Goal: Task Accomplishment & Management: Manage account settings

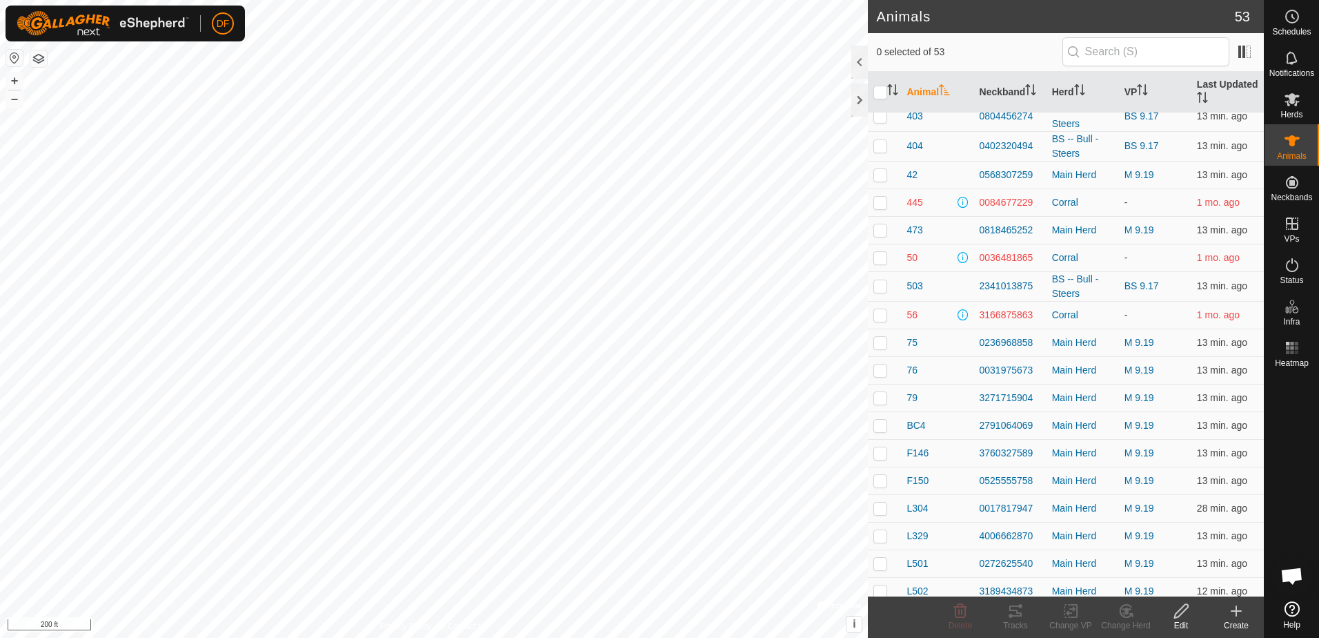
scroll to position [588, 0]
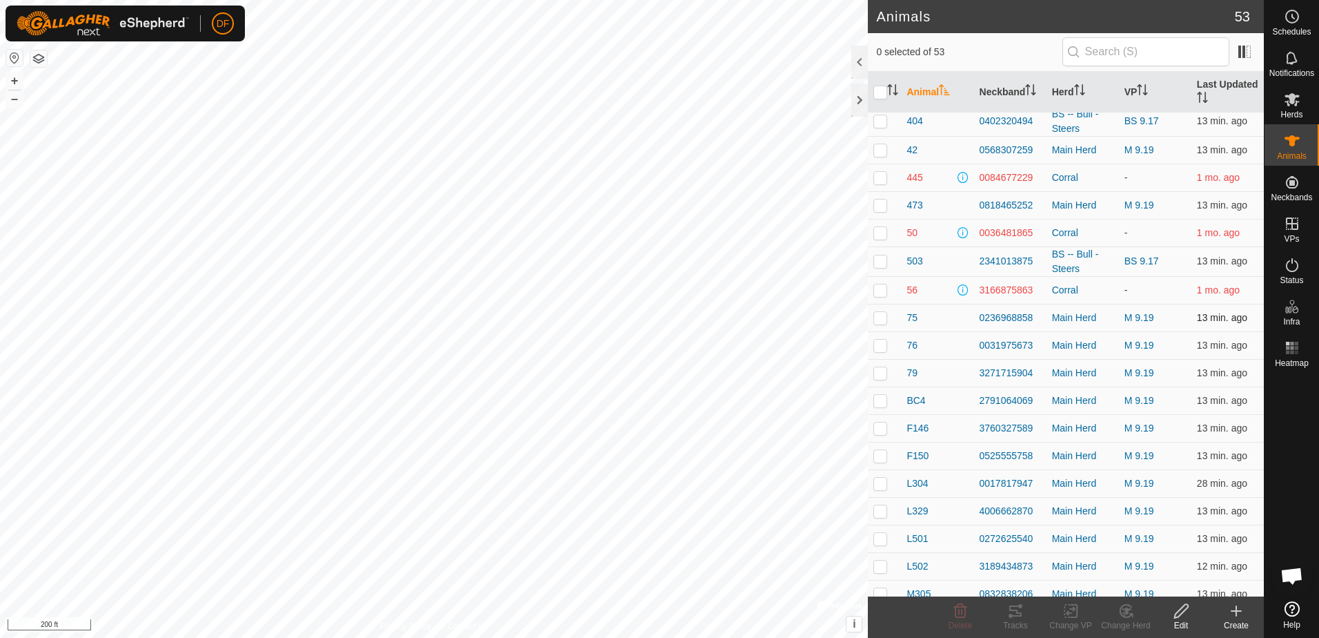
click at [879, 321] on p-checkbox at bounding box center [880, 317] width 14 height 11
checkbox input "true"
click at [1069, 610] on icon at bounding box center [1071, 610] width 17 height 17
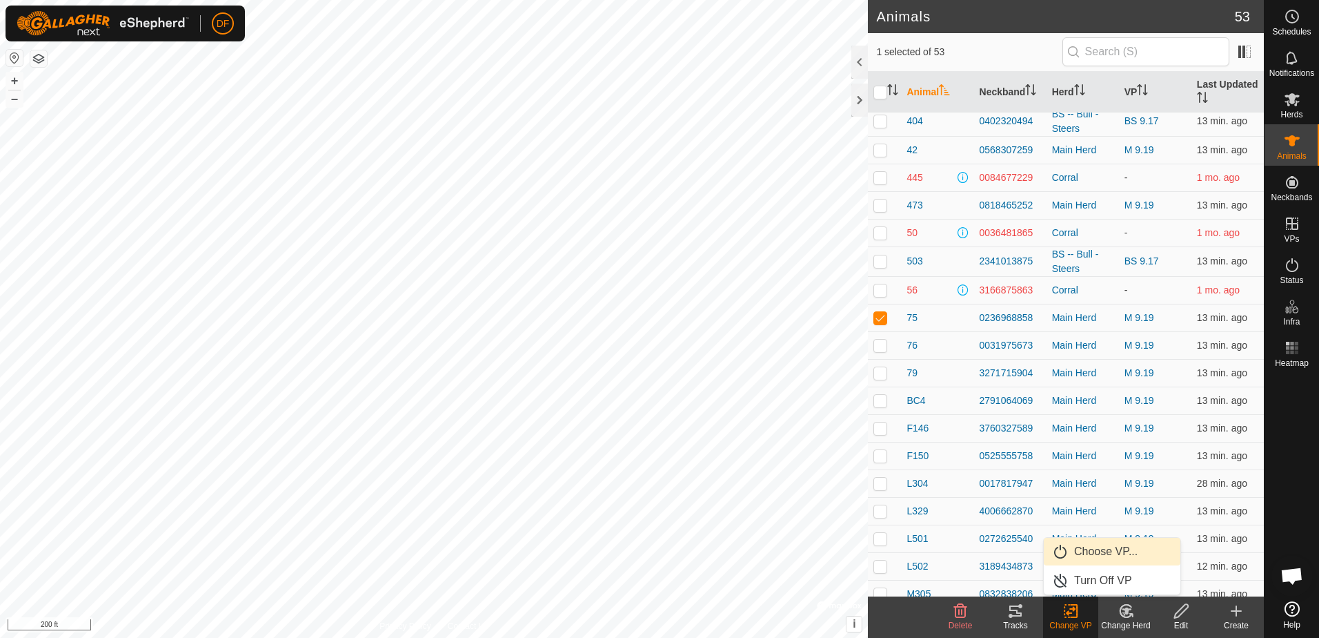
click at [1098, 553] on link "Choose VP..." at bounding box center [1112, 551] width 137 height 28
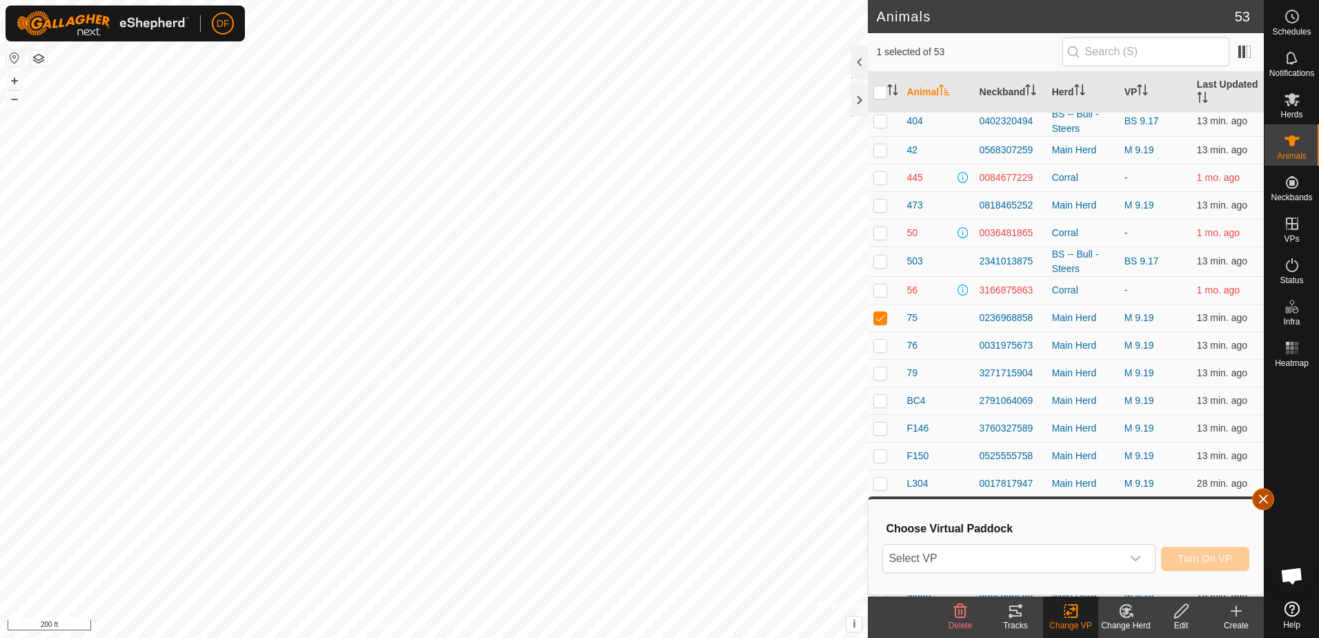
click at [1261, 496] on button "button" at bounding box center [1263, 499] width 22 height 22
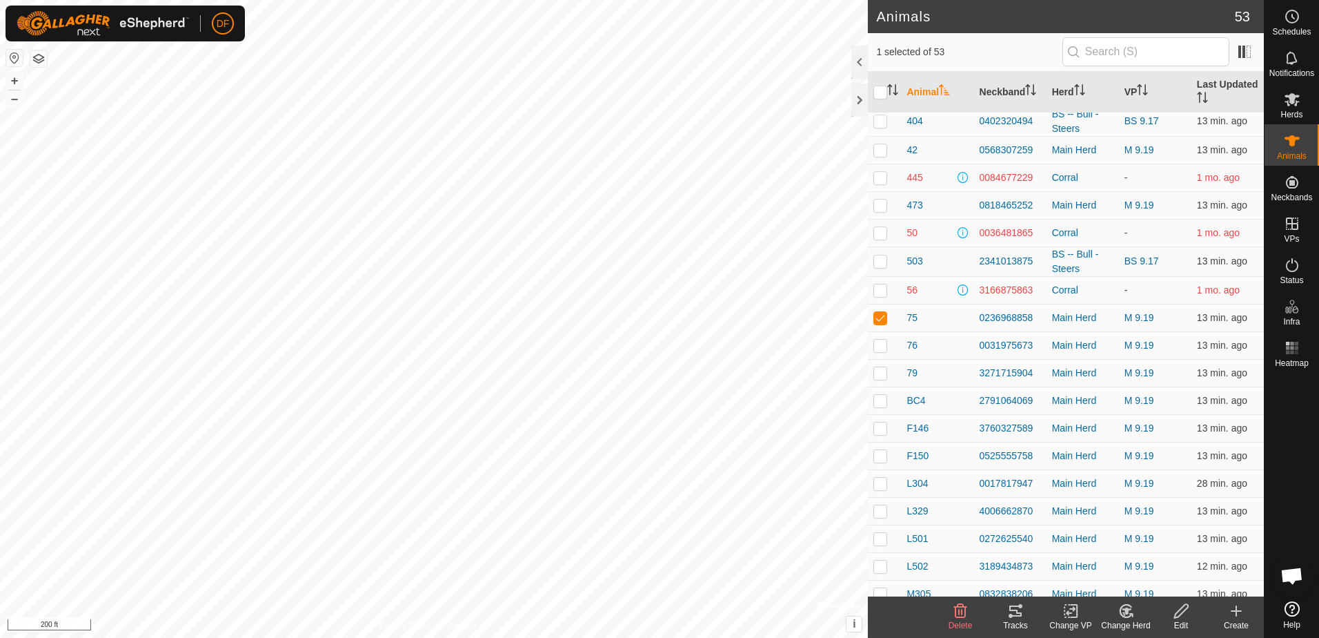
click at [1067, 611] on icon at bounding box center [1071, 610] width 17 height 17
click at [1066, 584] on link "Turn Off VP" at bounding box center [1112, 580] width 137 height 28
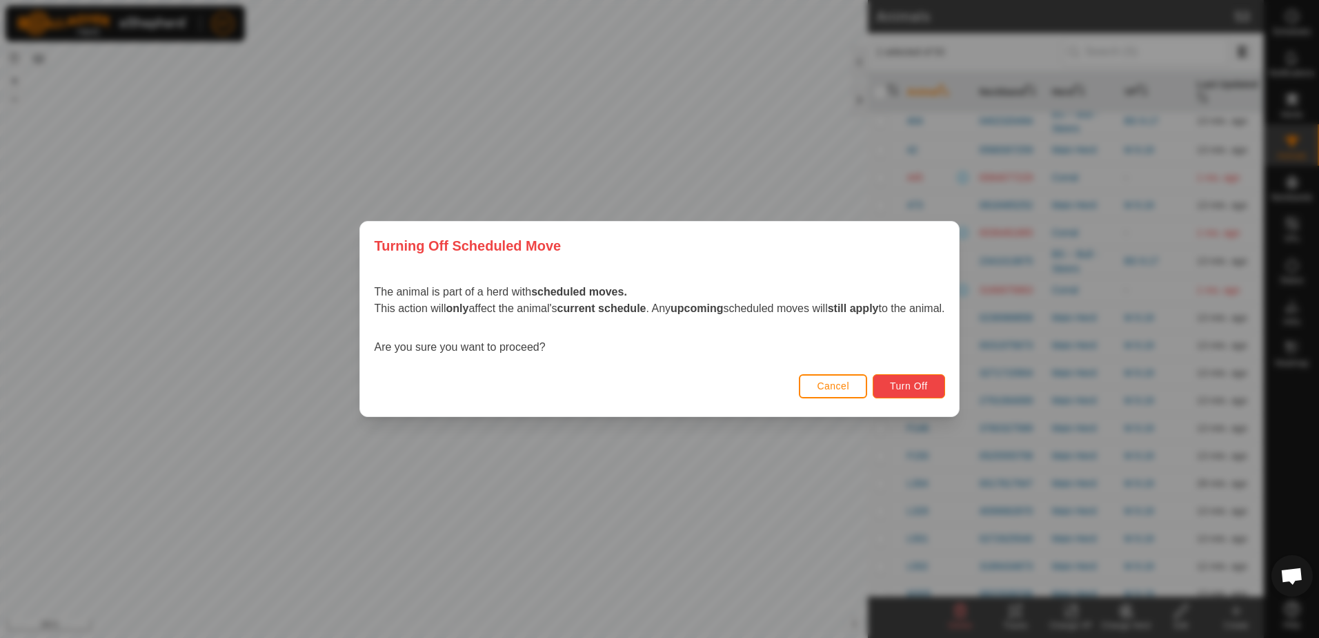
click at [928, 384] on span "Turn Off" at bounding box center [909, 385] width 38 height 11
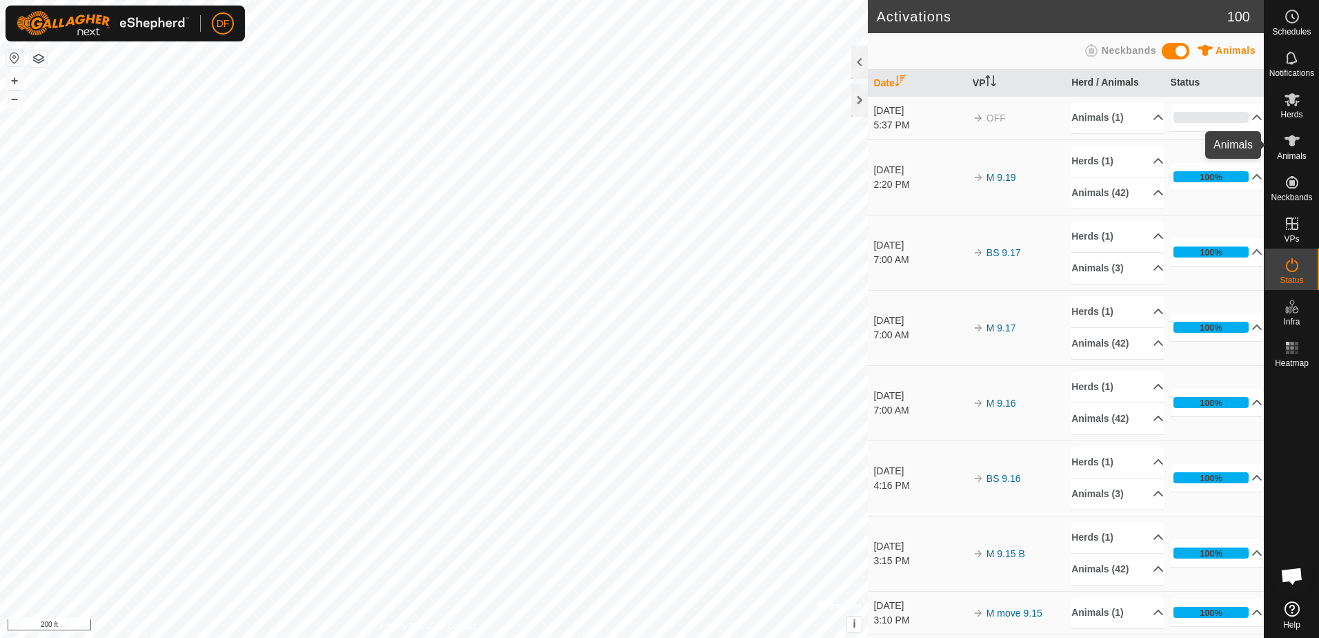
click at [1292, 138] on icon at bounding box center [1292, 140] width 15 height 11
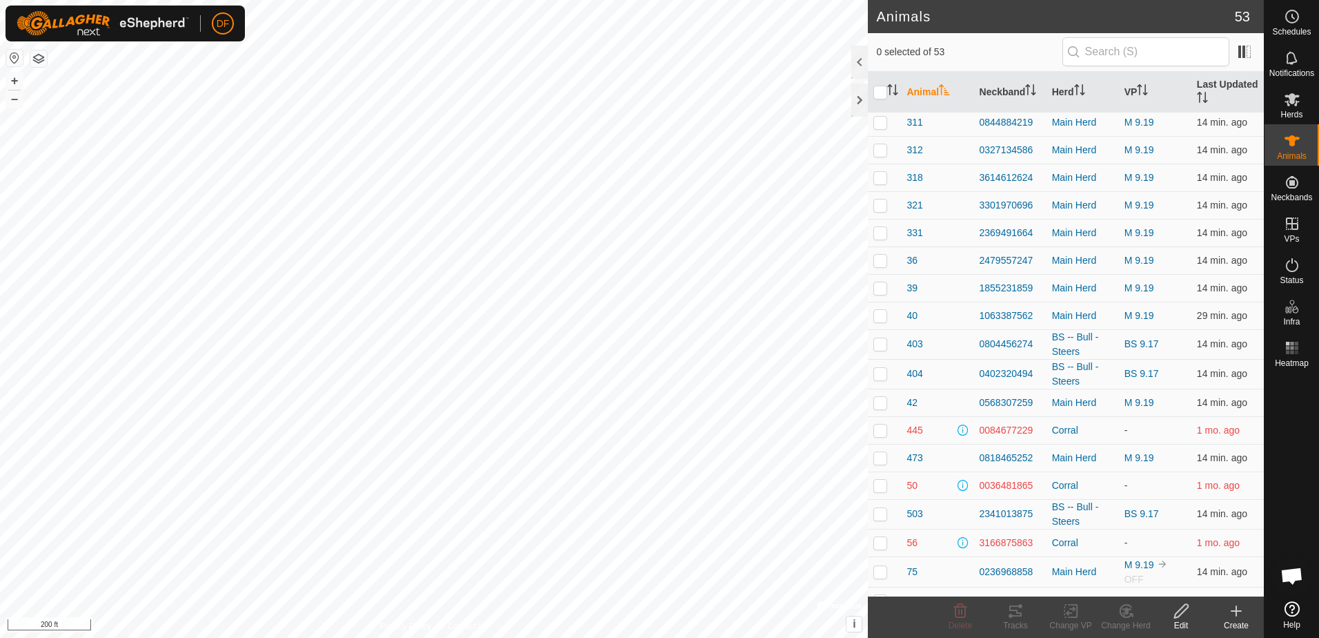
scroll to position [414, 0]
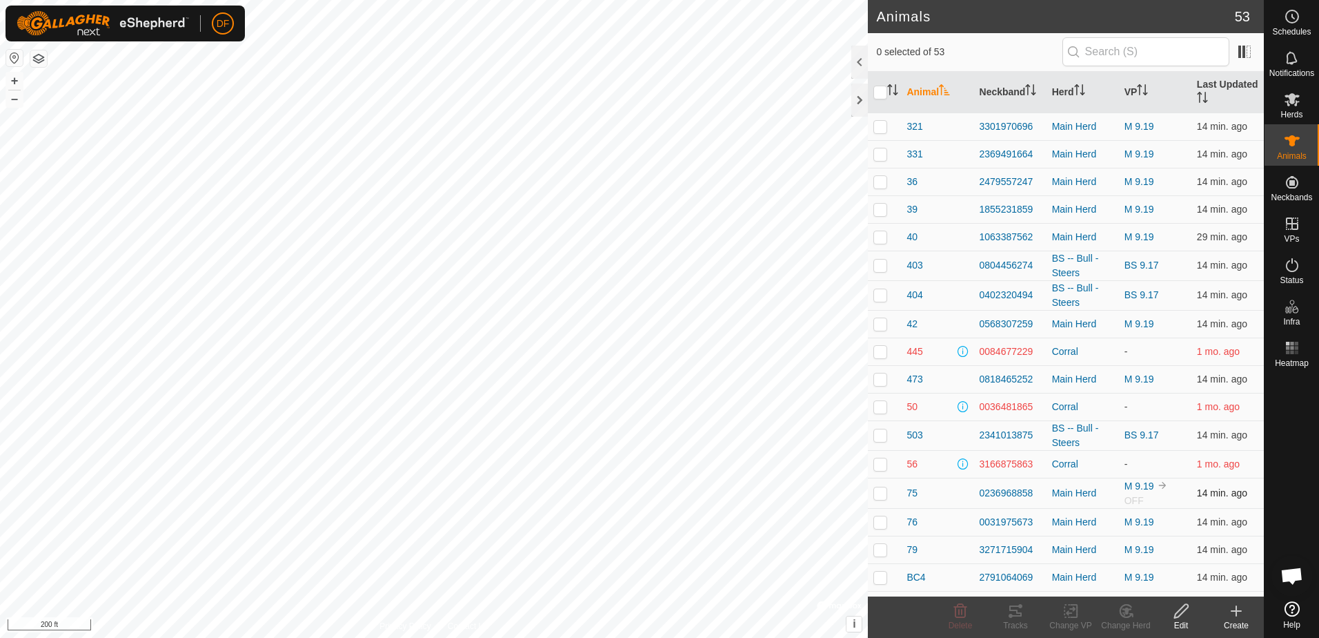
click at [882, 494] on p-checkbox at bounding box center [880, 492] width 14 height 11
click at [1123, 612] on icon at bounding box center [1126, 610] width 17 height 17
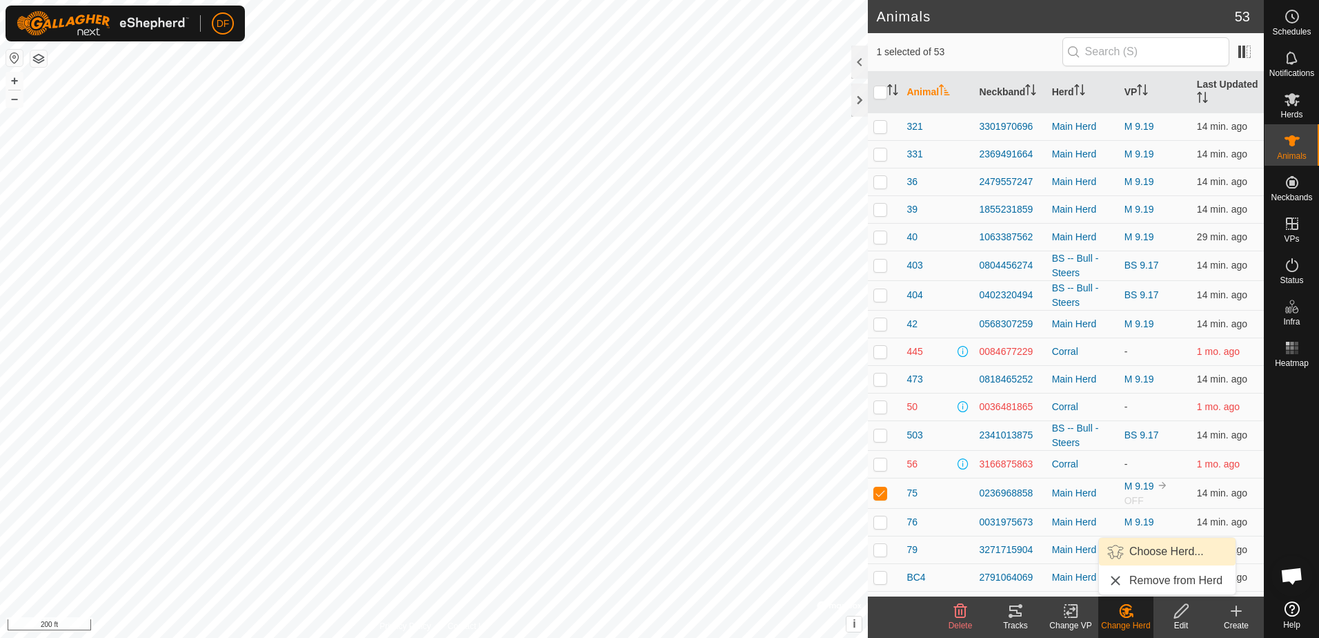
click at [1134, 549] on link "Choose Herd..." at bounding box center [1167, 551] width 137 height 28
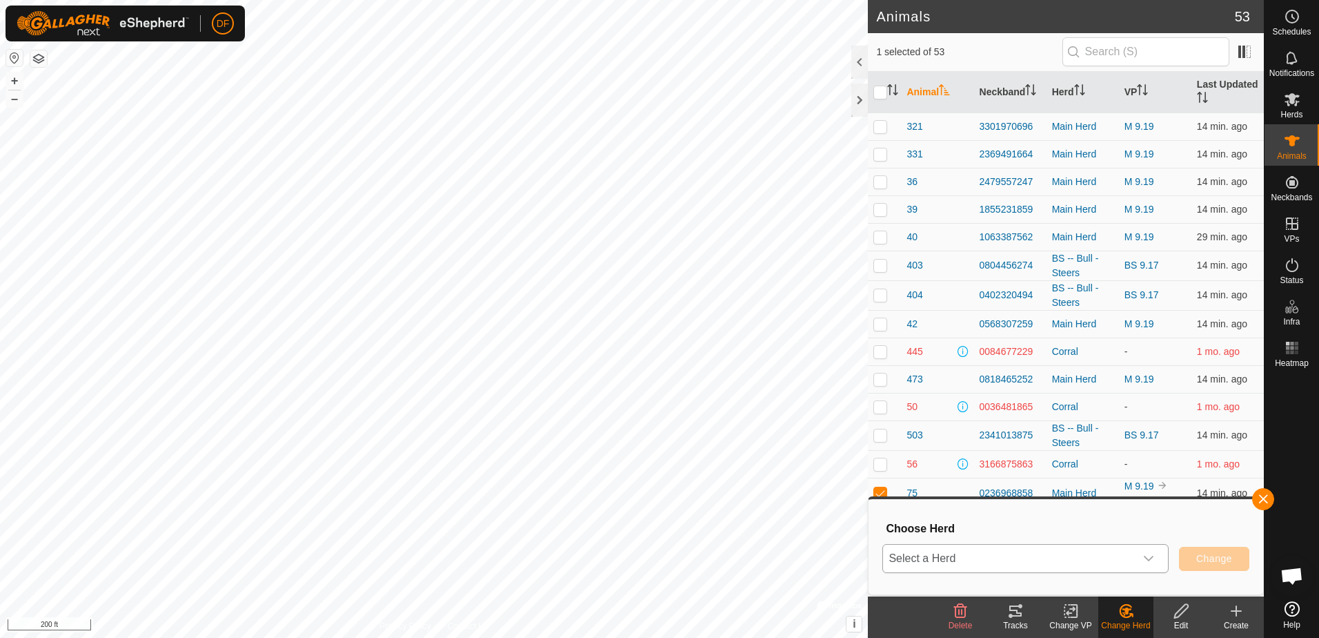
click at [1145, 556] on icon "dropdown trigger" at bounding box center [1149, 558] width 10 height 6
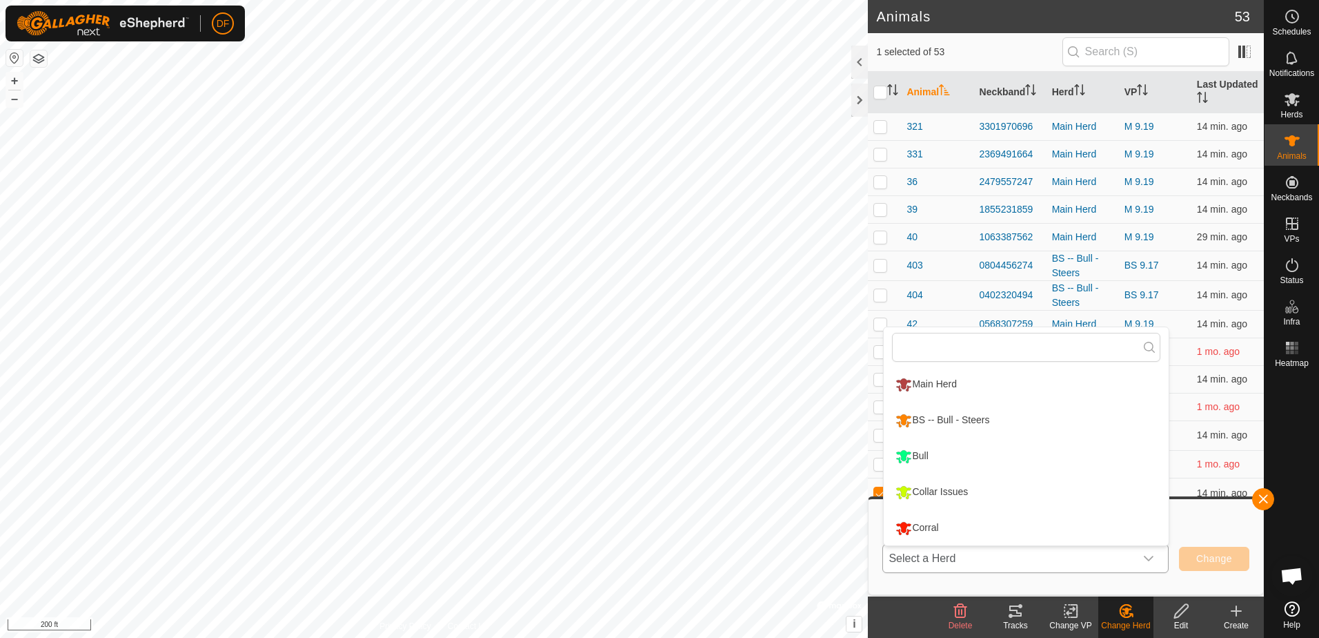
click at [927, 527] on li "Corral" at bounding box center [1026, 528] width 285 height 34
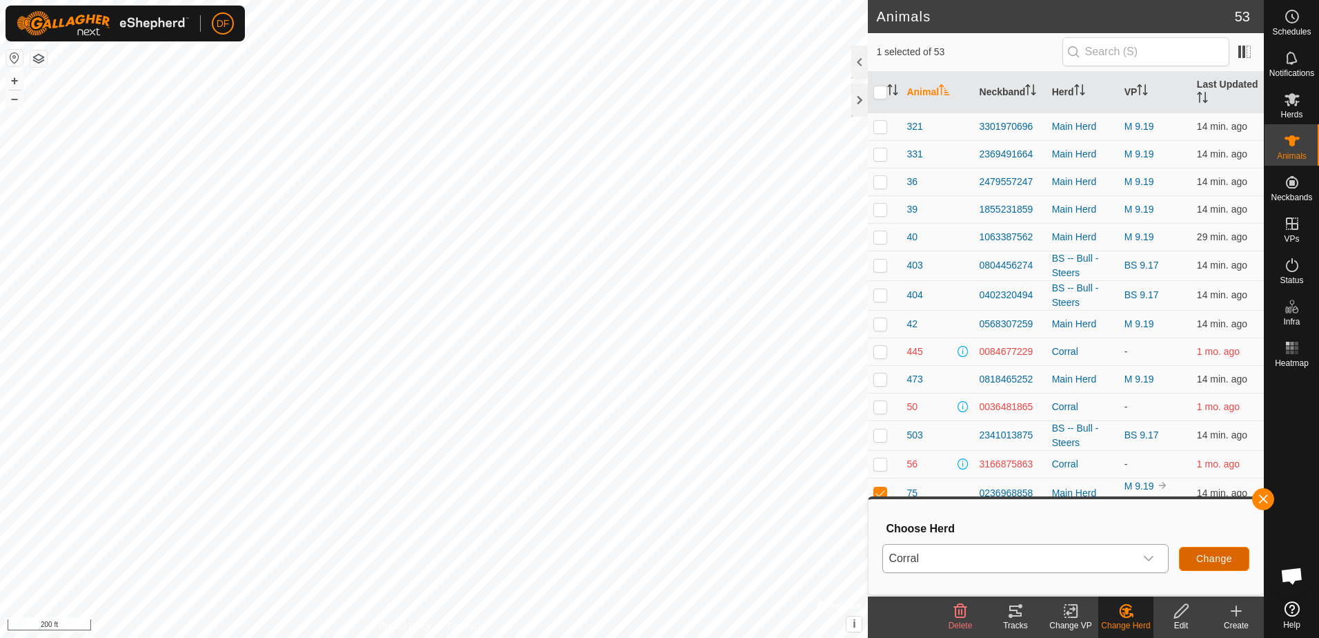
click at [1211, 557] on span "Change" at bounding box center [1214, 558] width 36 height 11
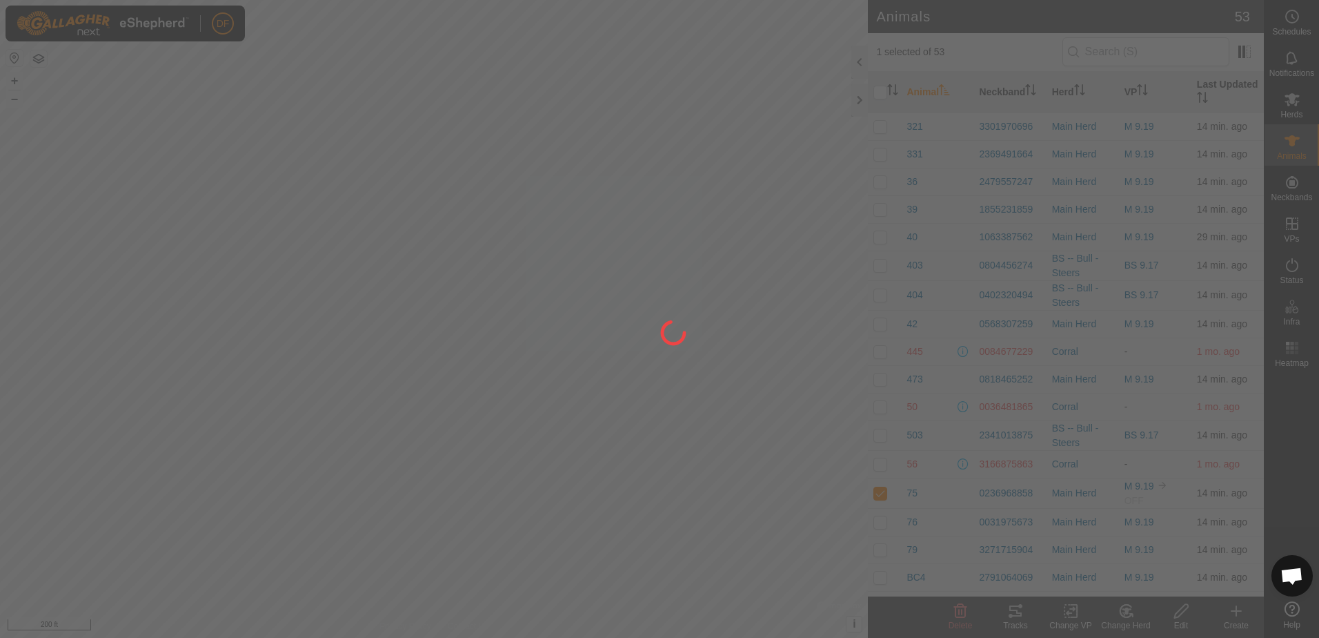
checkbox input "false"
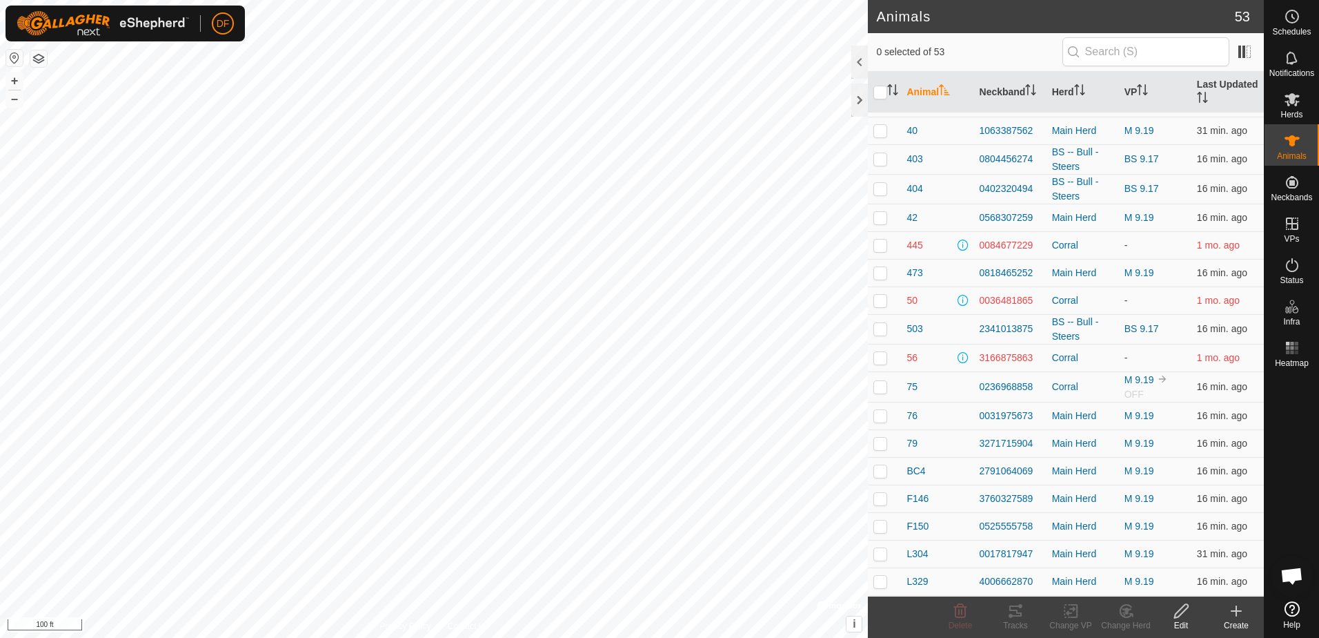
scroll to position [506, 0]
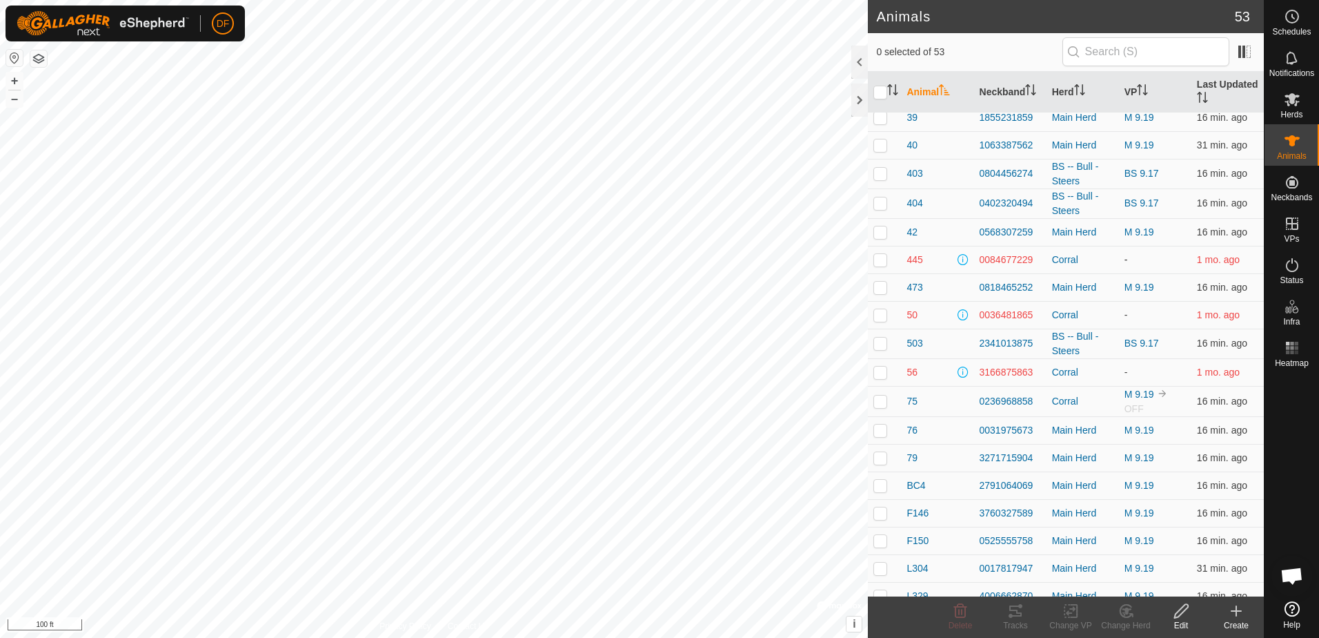
click at [880, 260] on p-checkbox at bounding box center [880, 259] width 14 height 11
click at [1122, 611] on icon at bounding box center [1126, 610] width 17 height 17
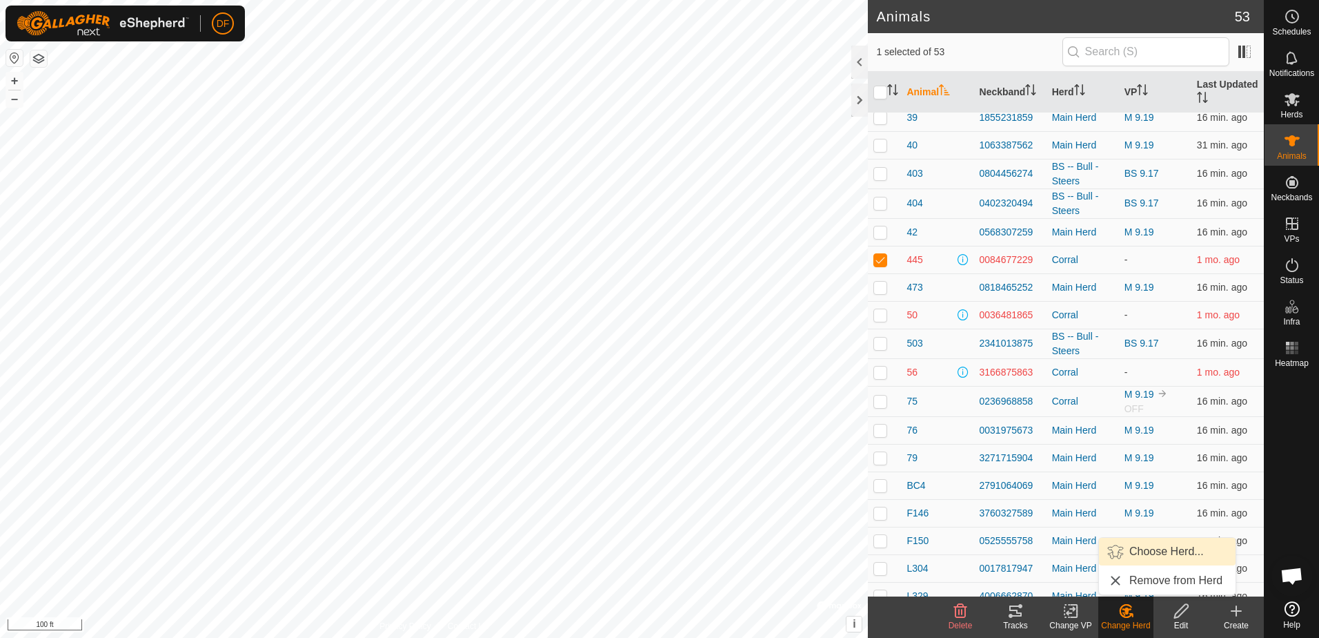
click at [1143, 549] on link "Choose Herd..." at bounding box center [1167, 551] width 137 height 28
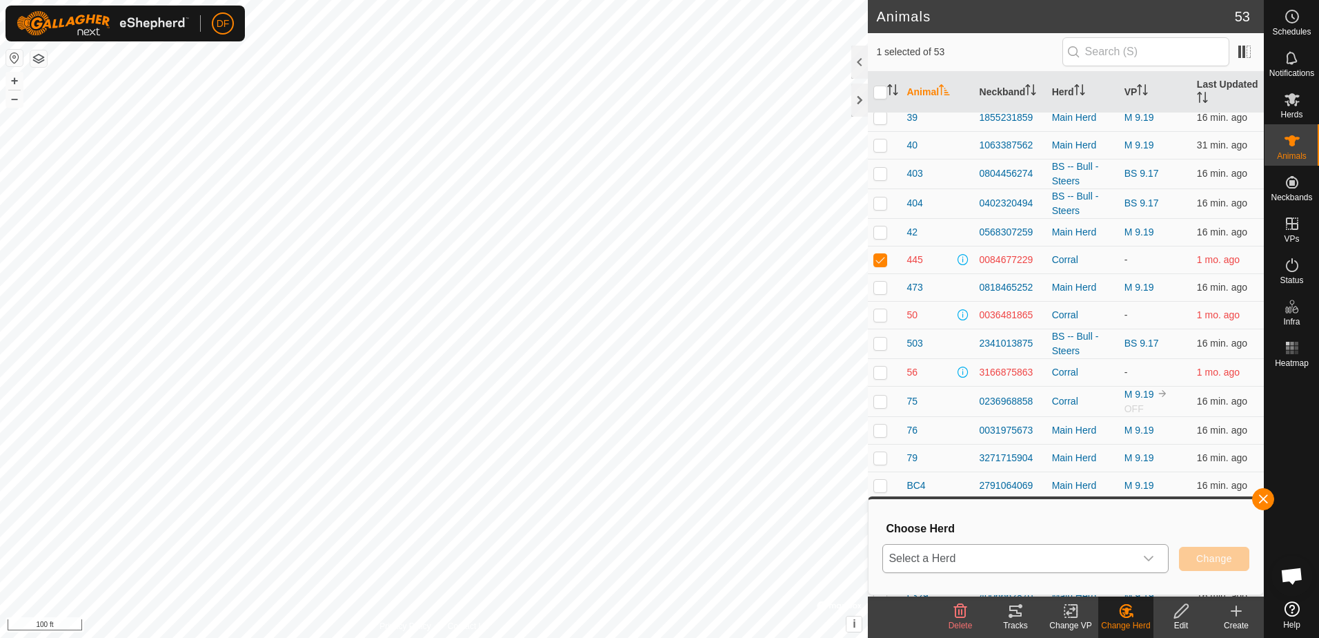
click at [1149, 555] on icon "dropdown trigger" at bounding box center [1148, 558] width 11 height 11
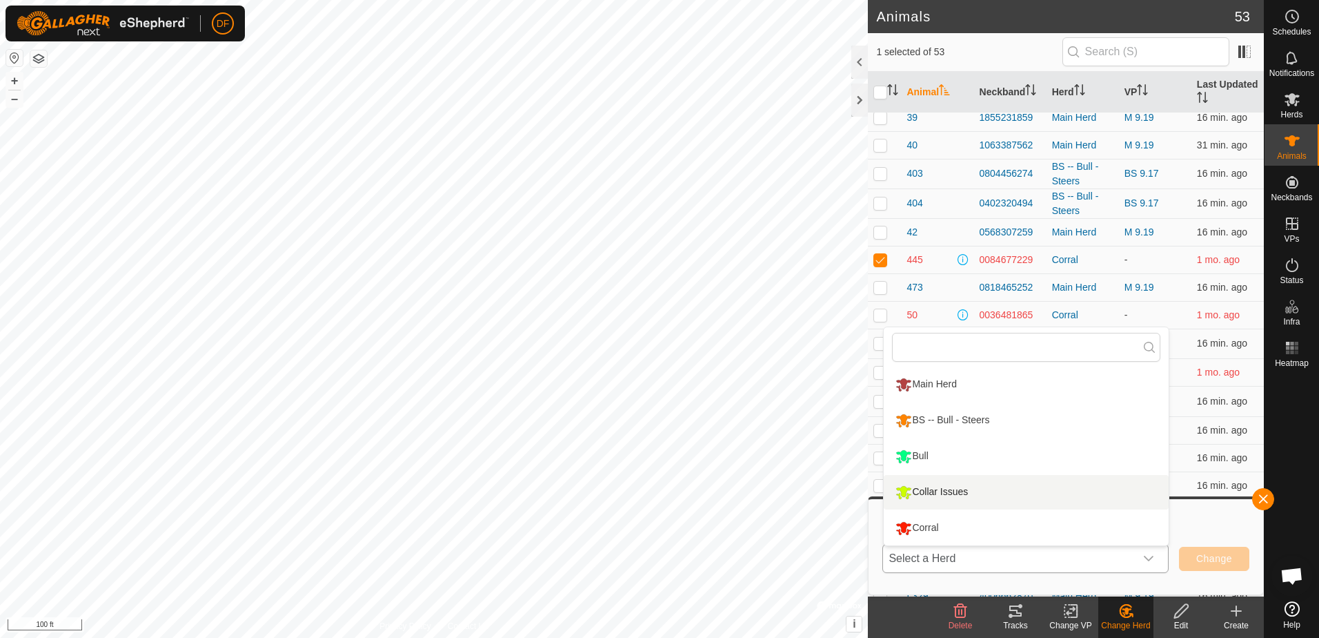
click at [920, 489] on li "Collar Issues" at bounding box center [1026, 492] width 285 height 34
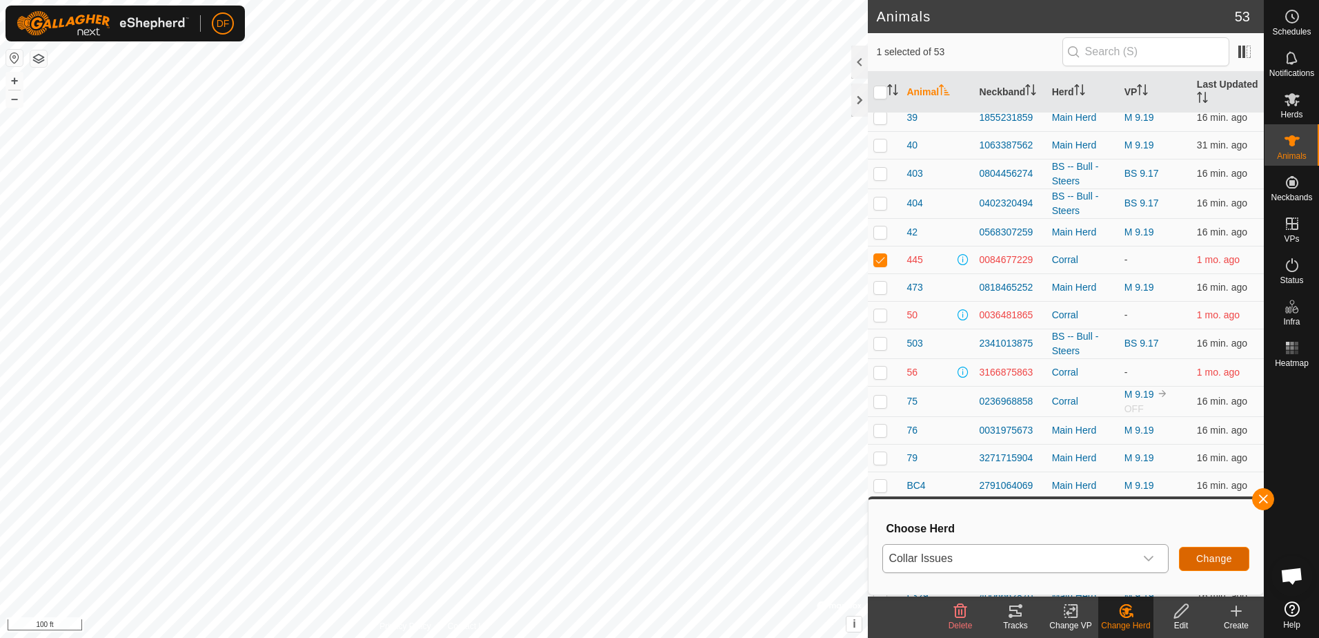
click at [1206, 555] on span "Change" at bounding box center [1214, 558] width 36 height 11
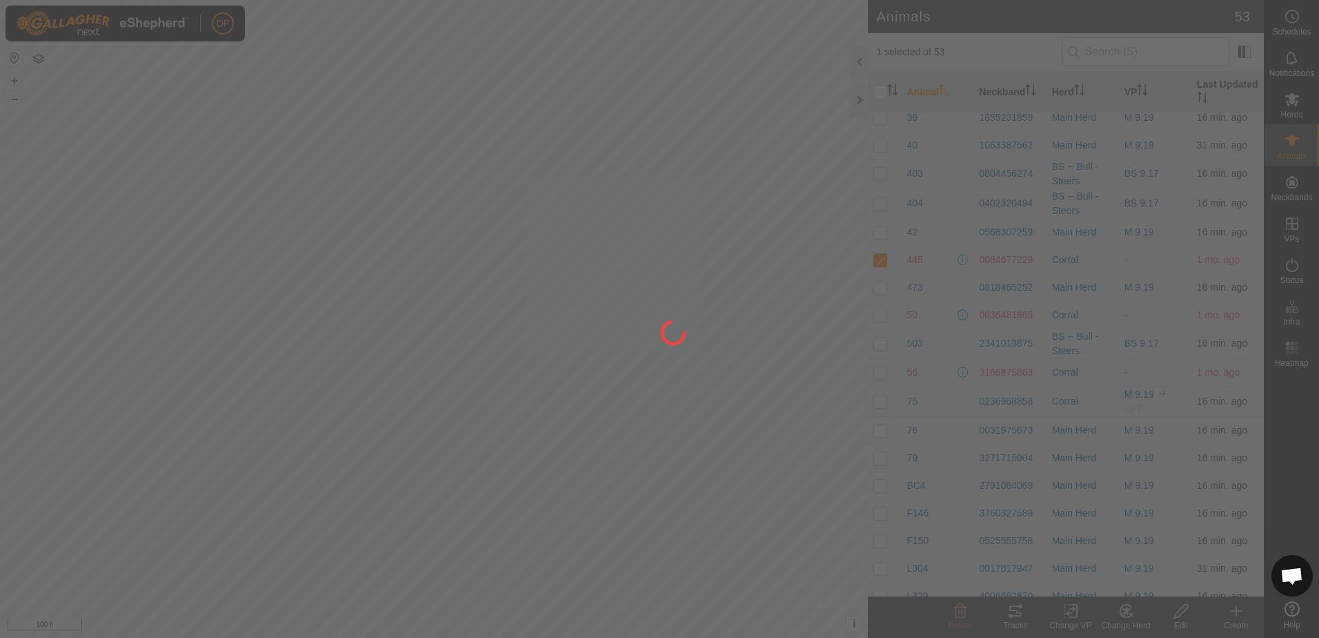
checkbox input "false"
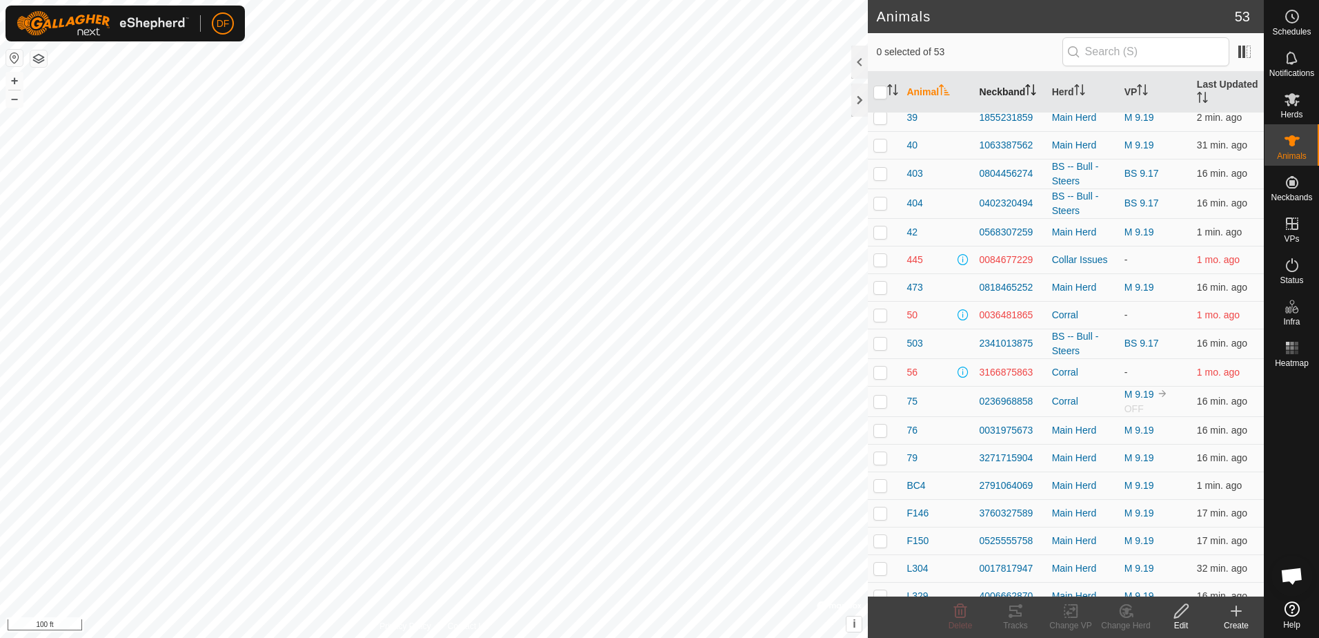
click at [1000, 83] on th "Neckband" at bounding box center [1010, 92] width 72 height 41
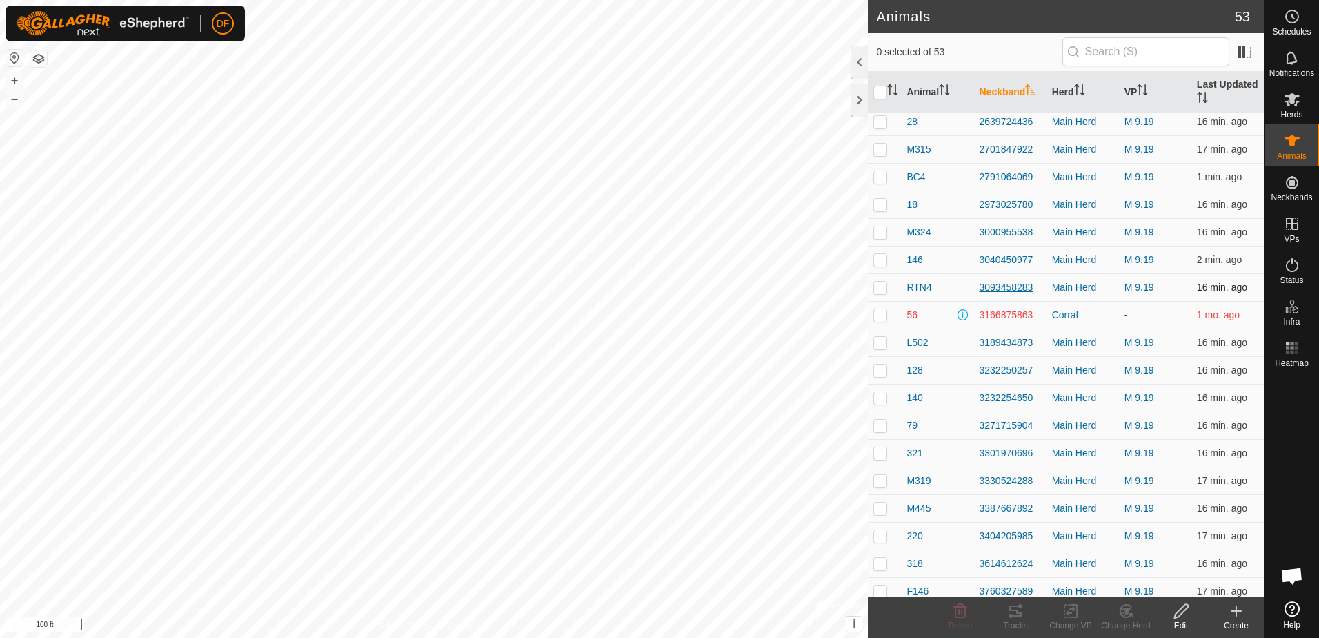
scroll to position [989, 0]
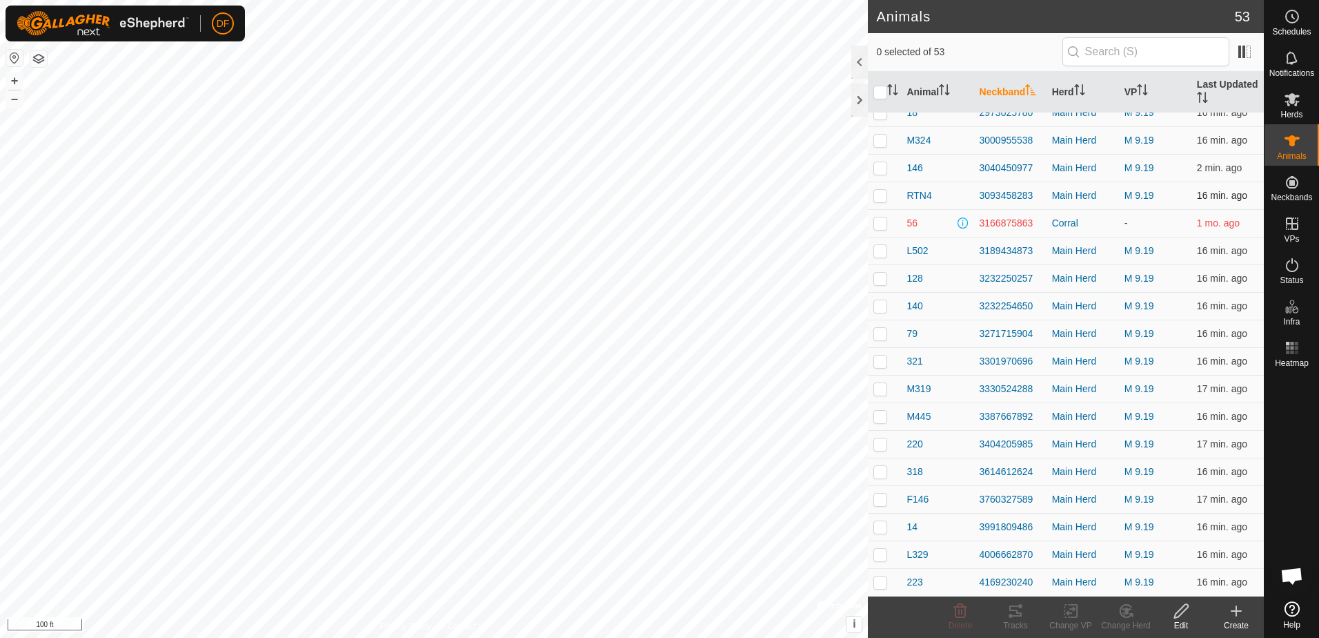
click at [876, 201] on td at bounding box center [884, 195] width 33 height 28
click at [1122, 609] on icon at bounding box center [1126, 610] width 17 height 17
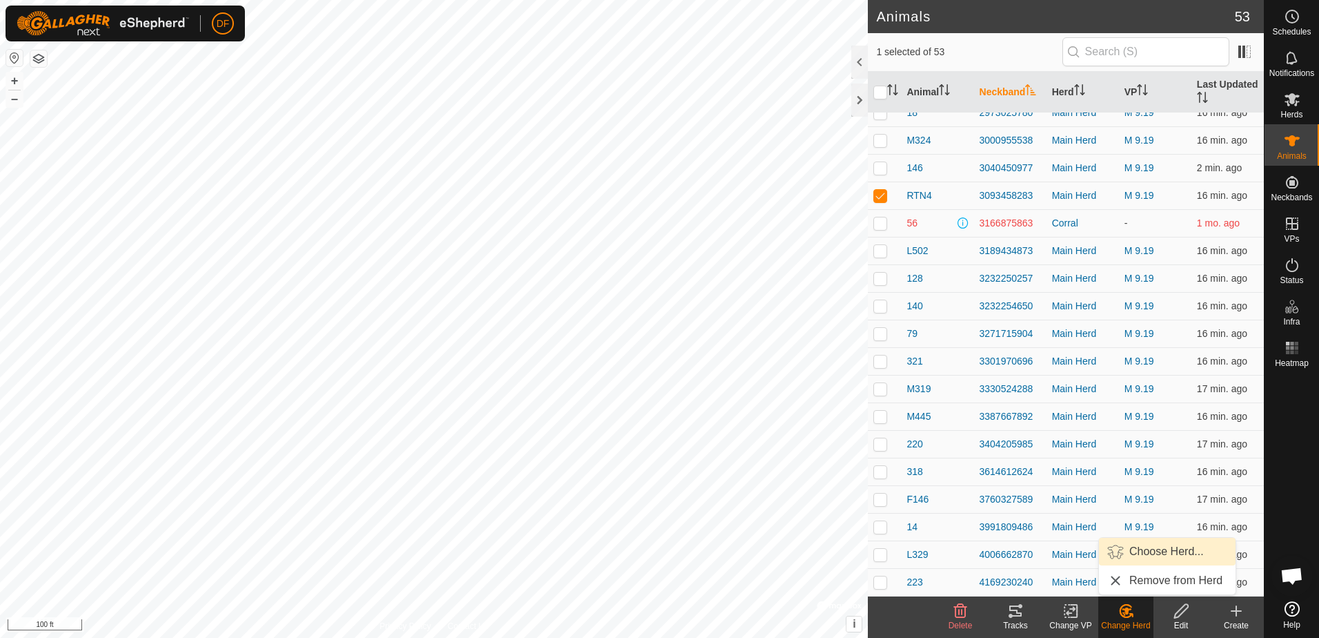
click at [1138, 554] on link "Choose Herd..." at bounding box center [1167, 551] width 137 height 28
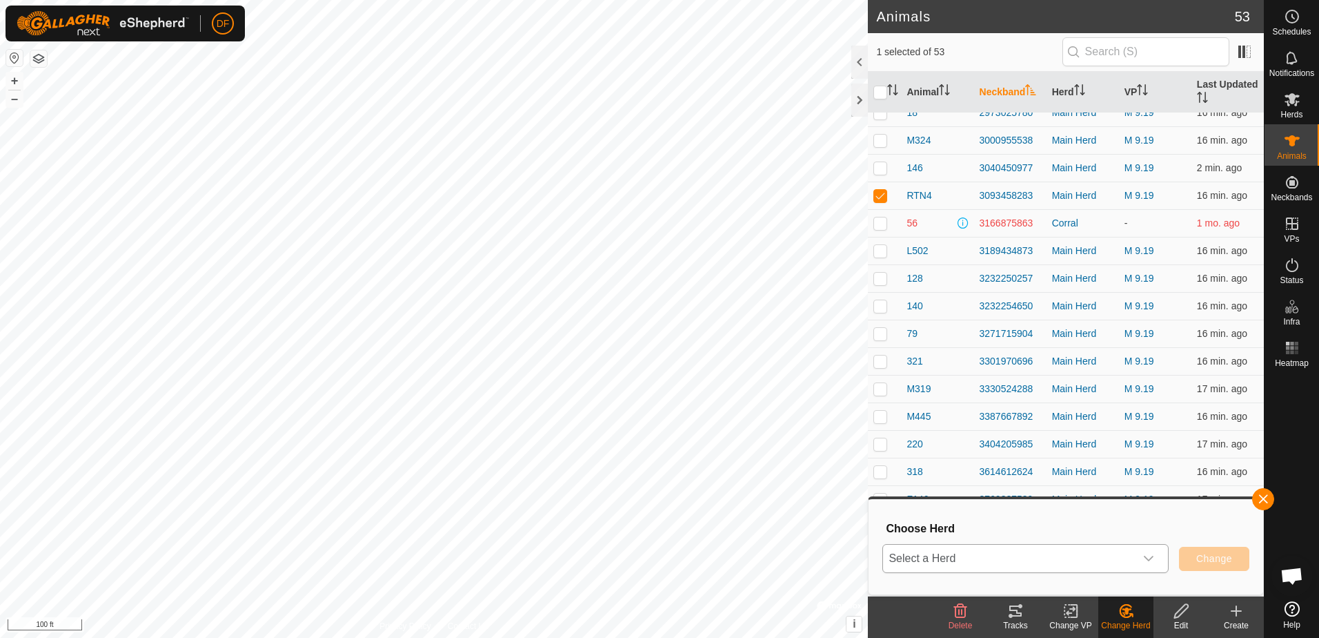
click at [1149, 558] on icon "dropdown trigger" at bounding box center [1148, 558] width 11 height 11
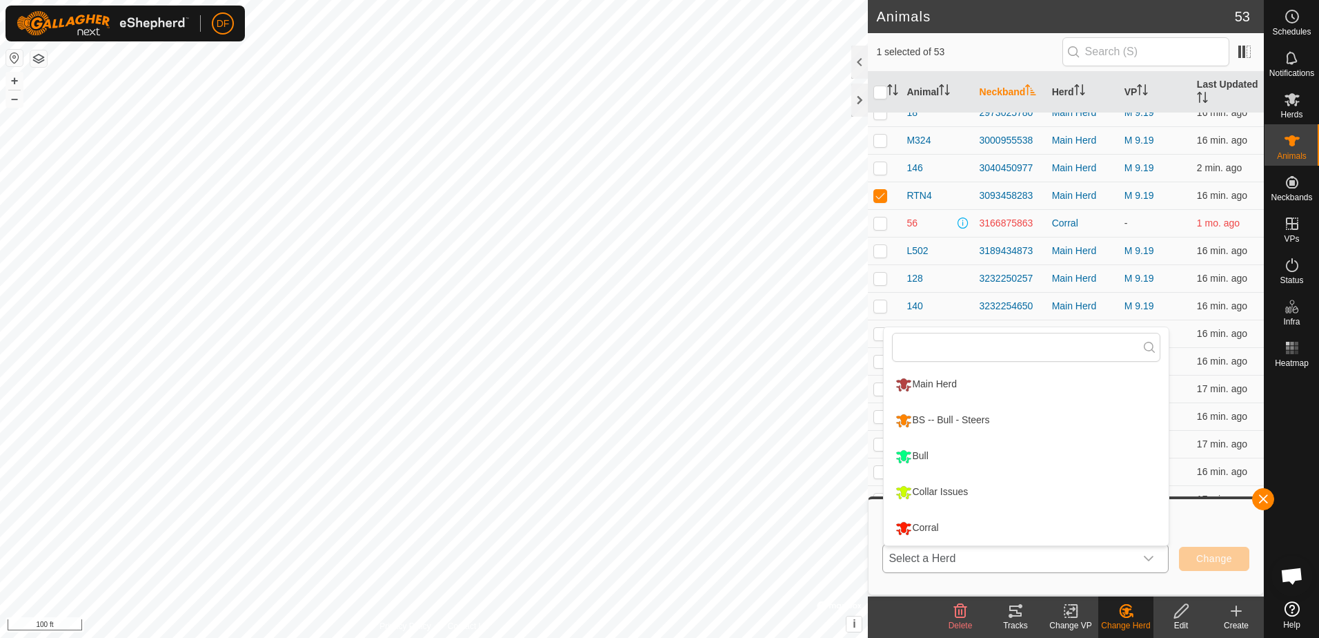
click at [978, 493] on li "Collar Issues" at bounding box center [1026, 492] width 285 height 34
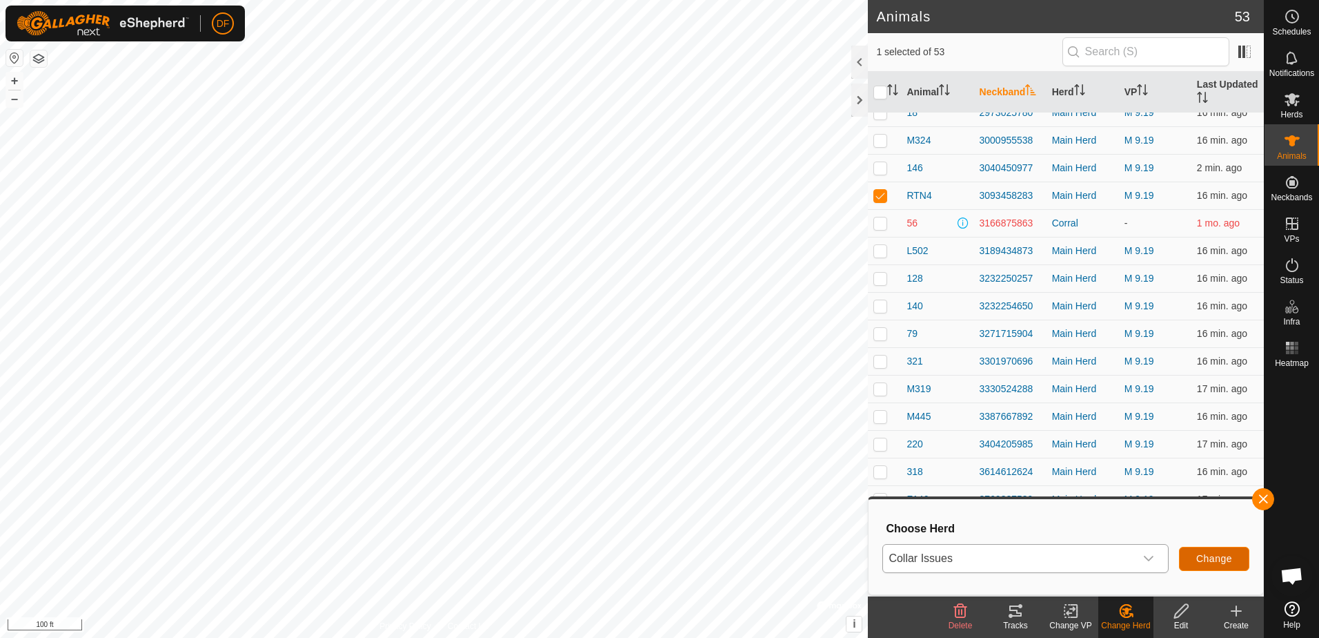
click at [1220, 560] on span "Change" at bounding box center [1214, 558] width 36 height 11
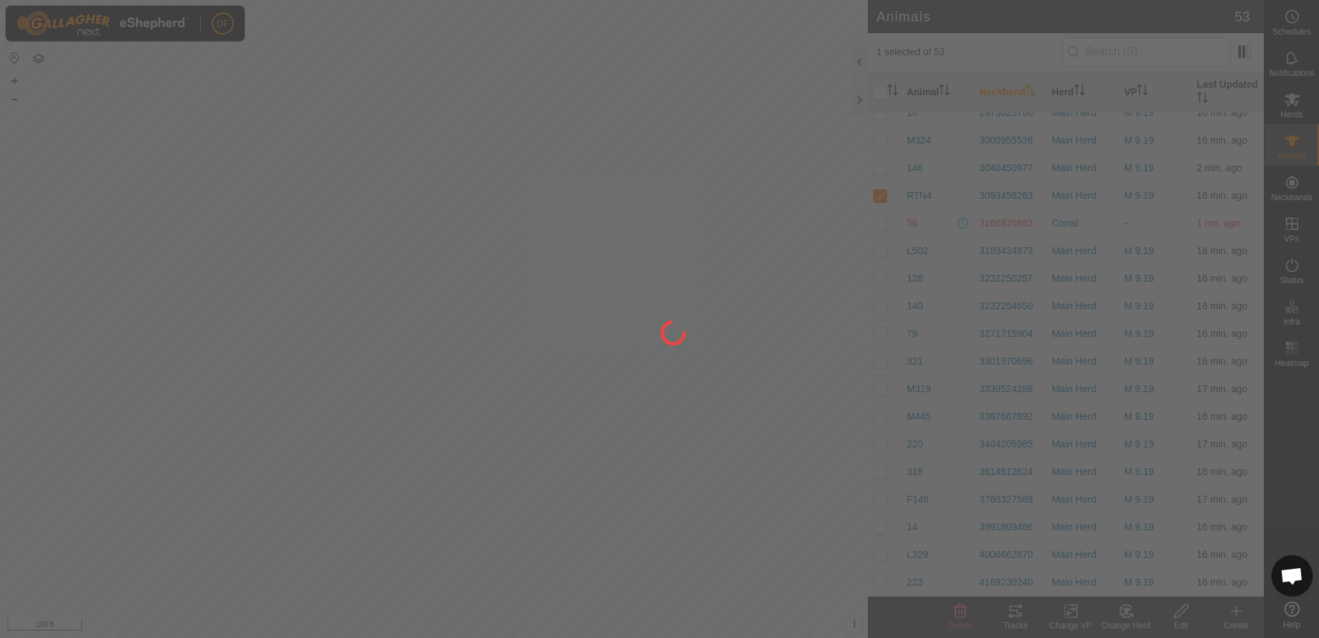
checkbox input "false"
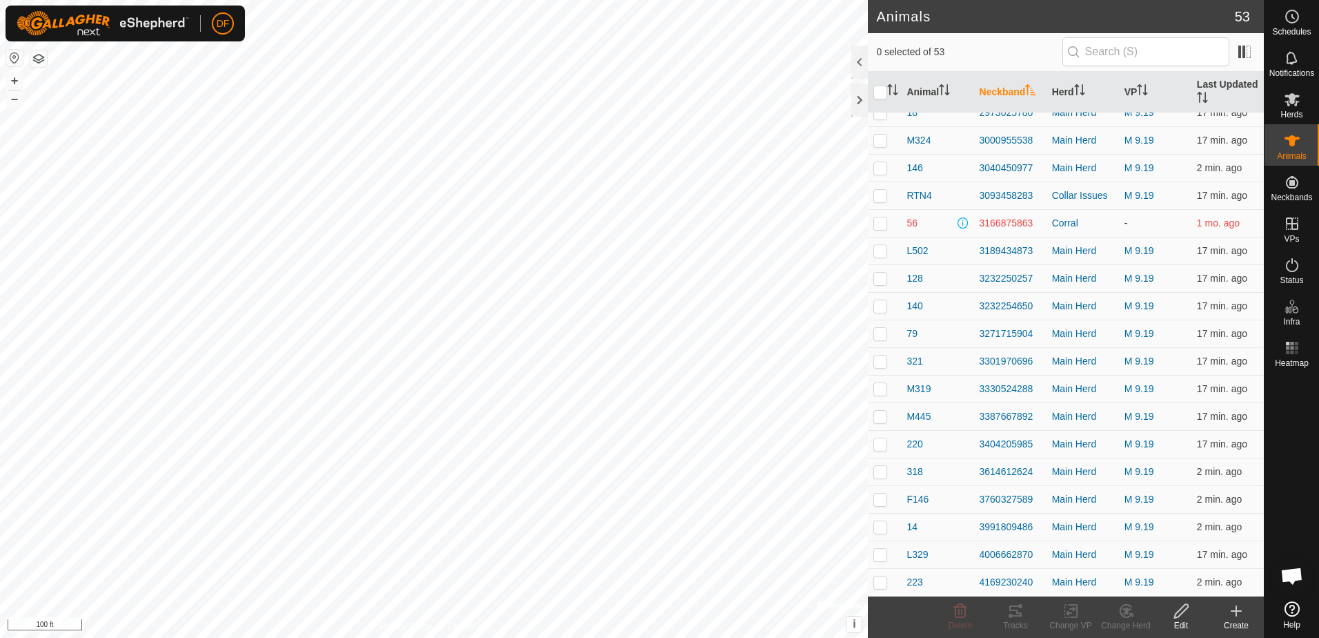
click at [882, 223] on p-checkbox at bounding box center [880, 222] width 14 height 11
click at [1128, 609] on icon at bounding box center [1127, 610] width 10 height 7
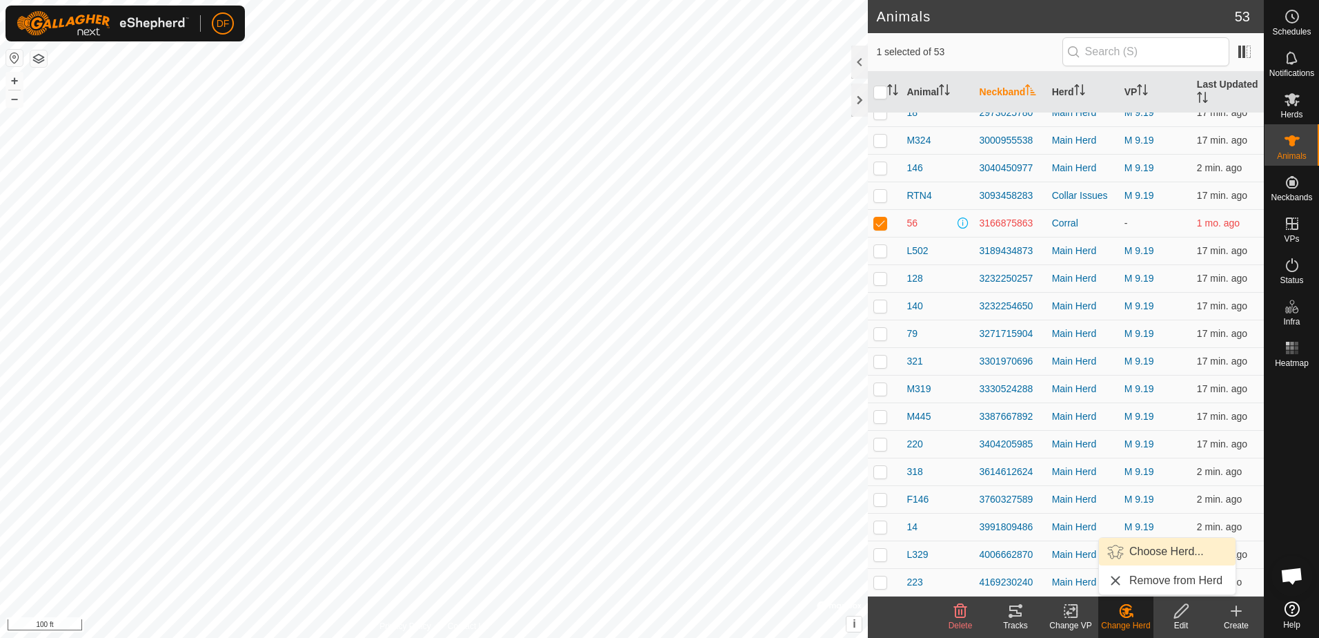
click at [1144, 548] on link "Choose Herd..." at bounding box center [1167, 551] width 137 height 28
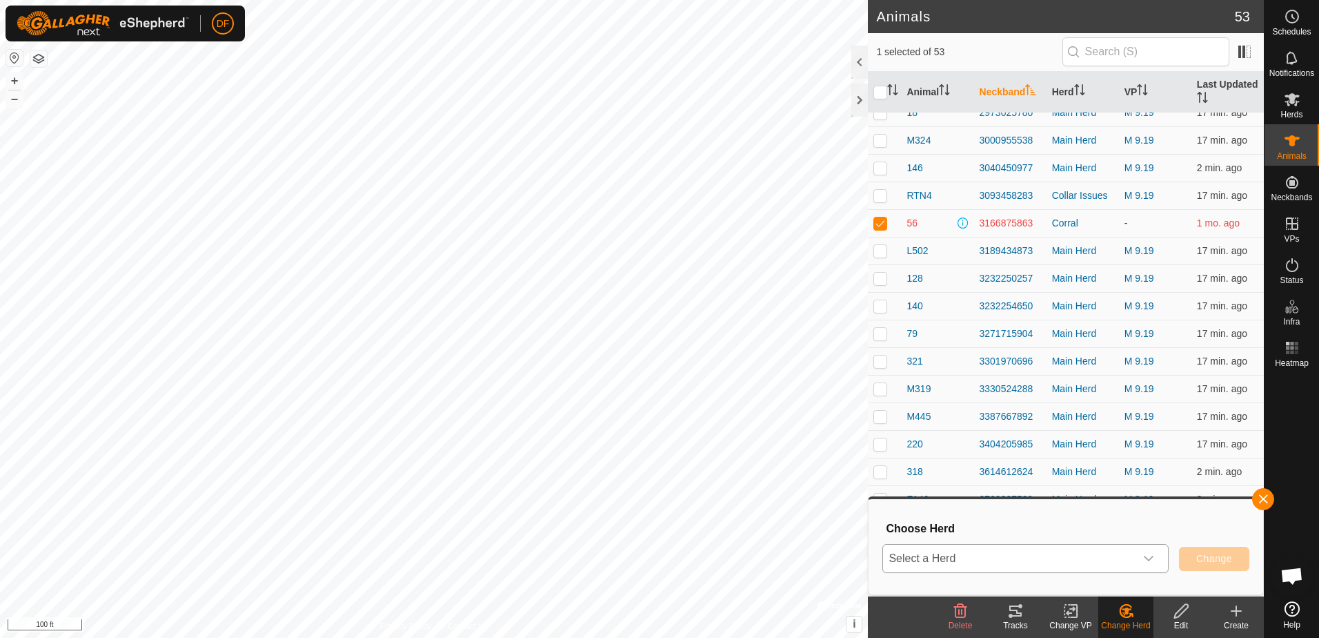
click at [1156, 560] on div "dropdown trigger" at bounding box center [1149, 558] width 28 height 28
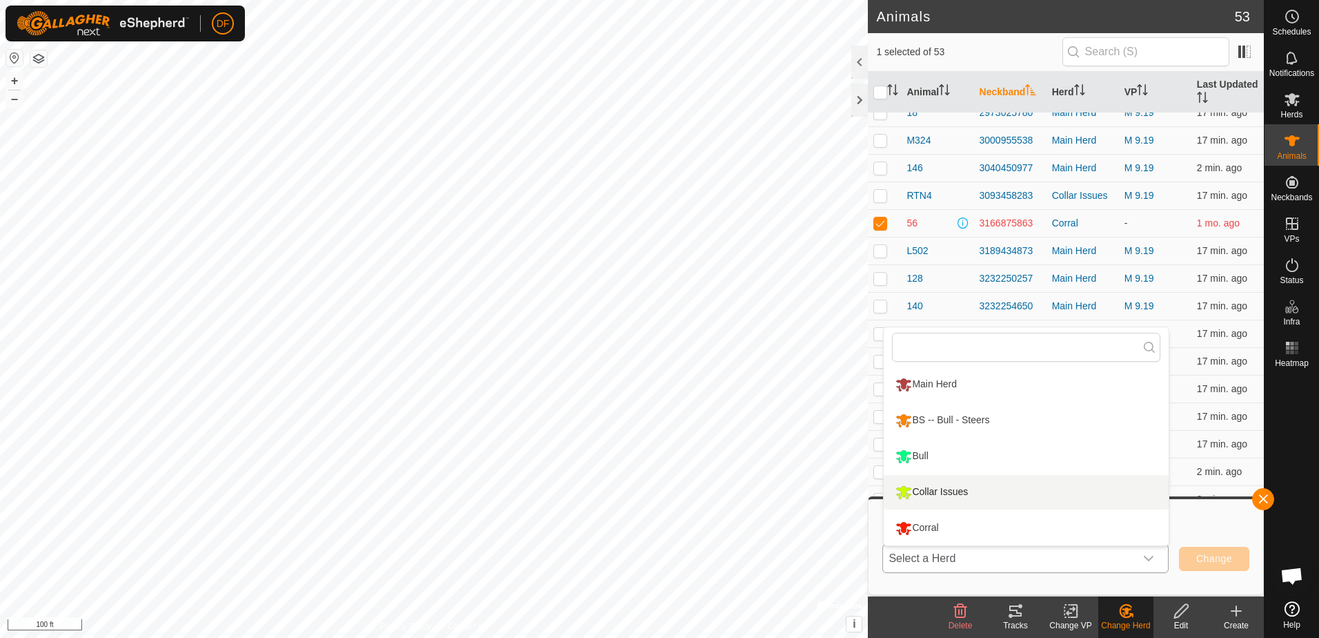
click at [934, 493] on li "Collar Issues" at bounding box center [1026, 492] width 285 height 34
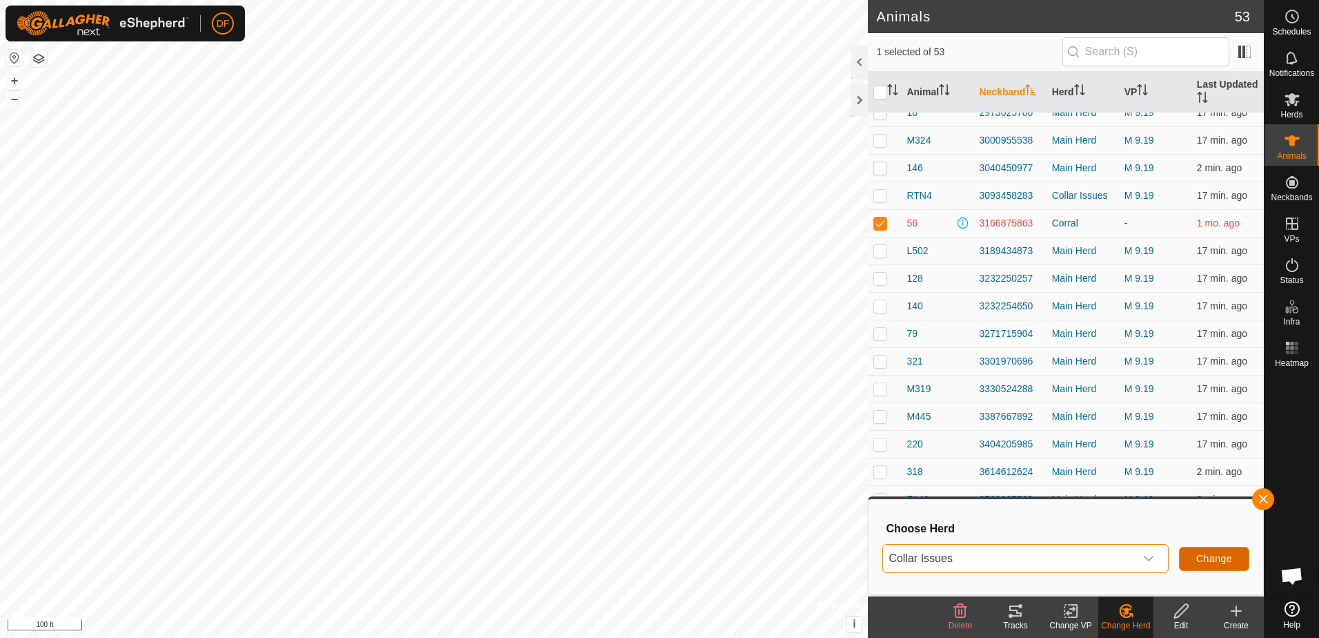
click at [1219, 555] on span "Change" at bounding box center [1214, 558] width 36 height 11
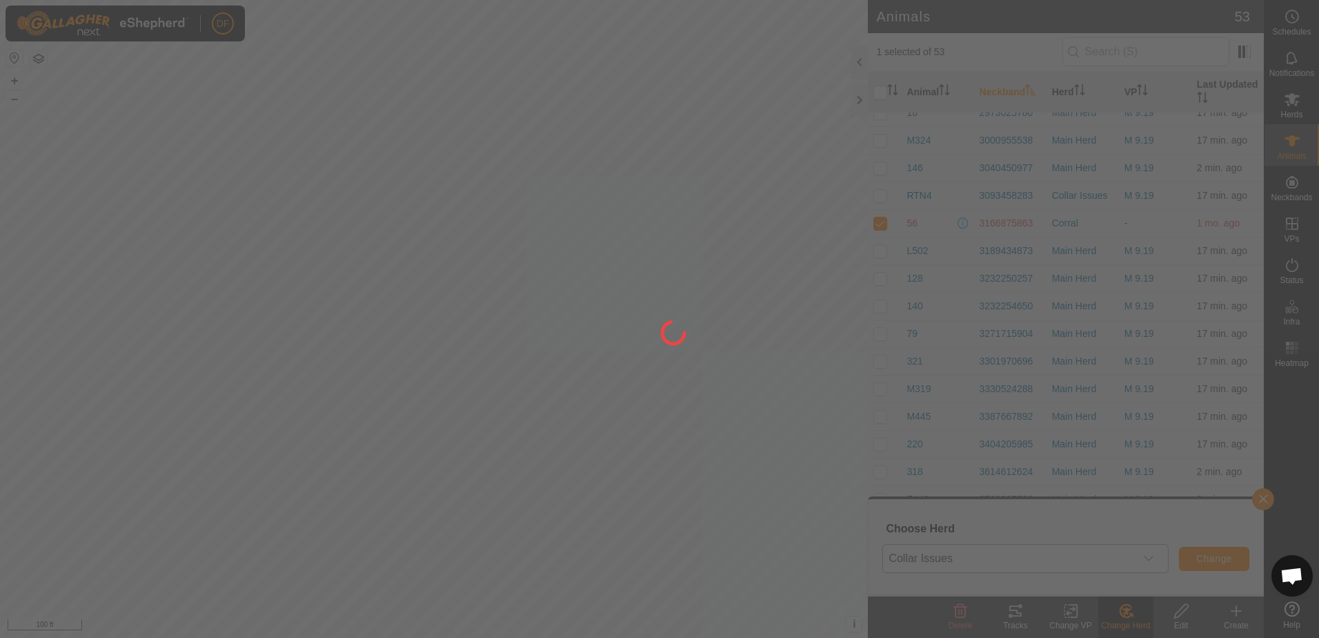
checkbox input "false"
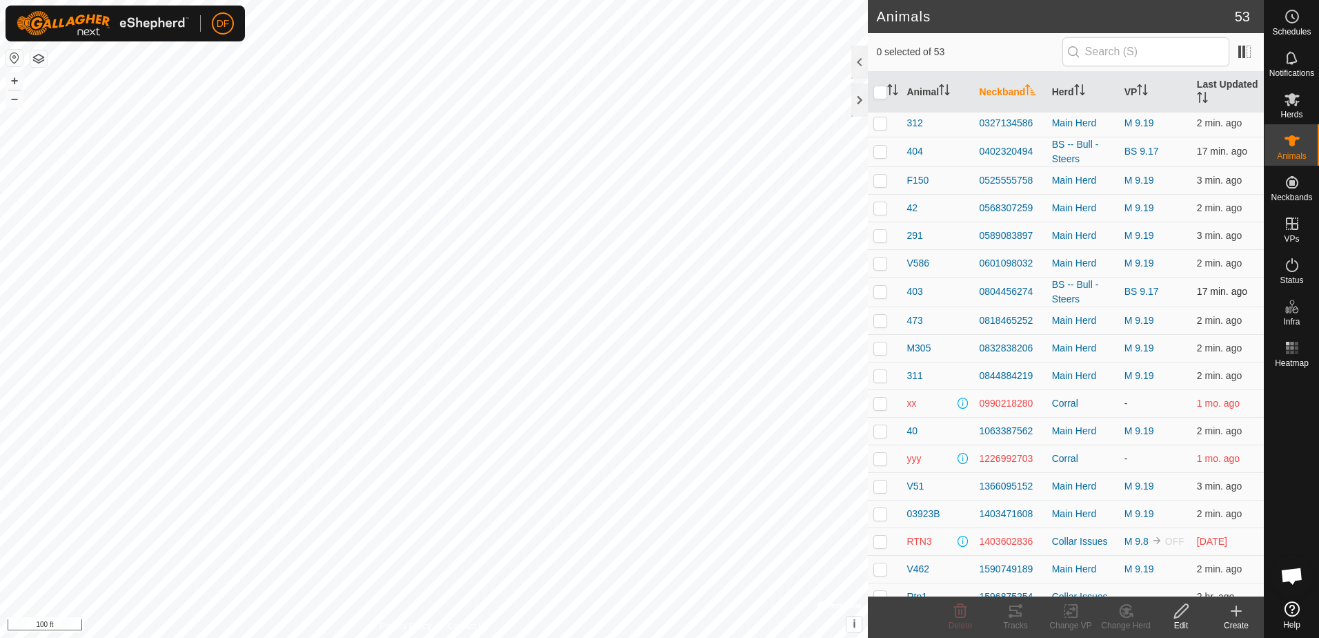
scroll to position [161, 0]
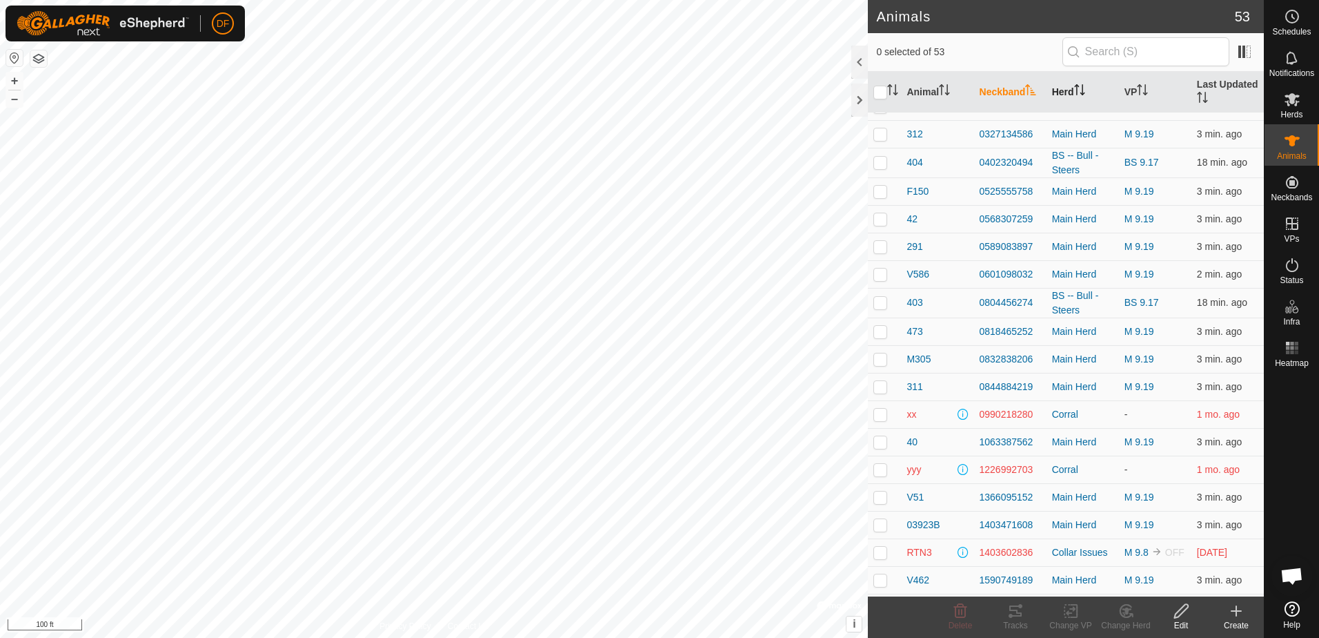
click at [1062, 92] on th "Herd" at bounding box center [1083, 92] width 72 height 41
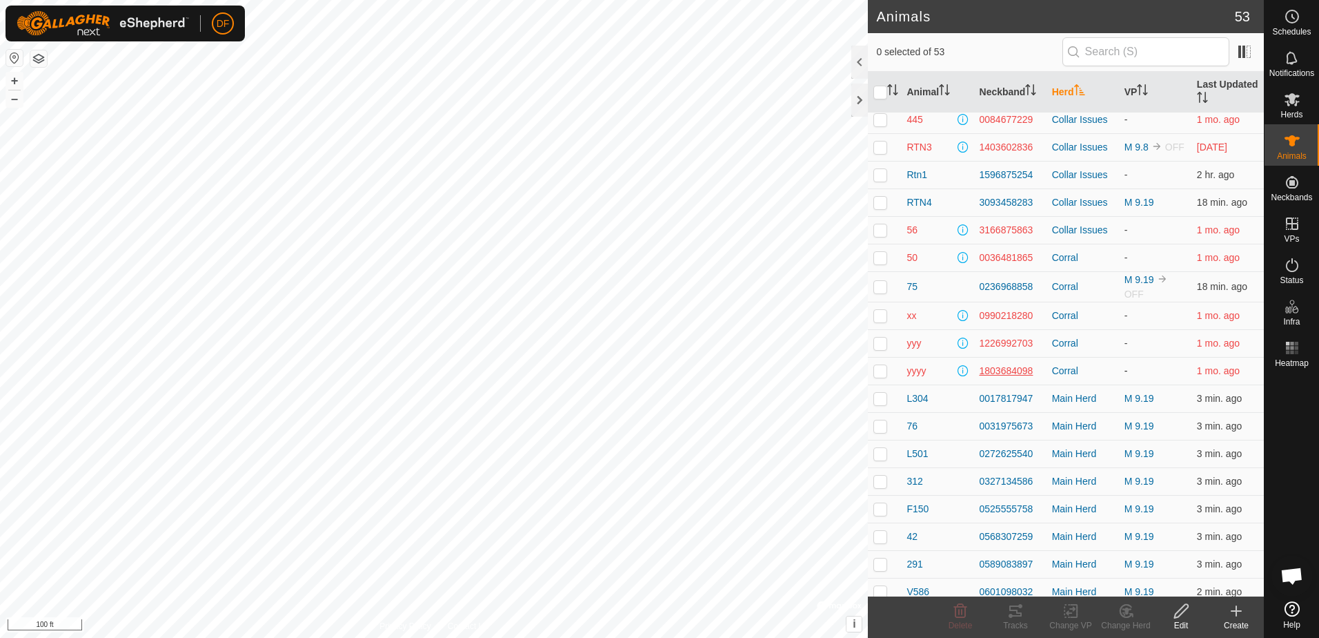
scroll to position [0, 0]
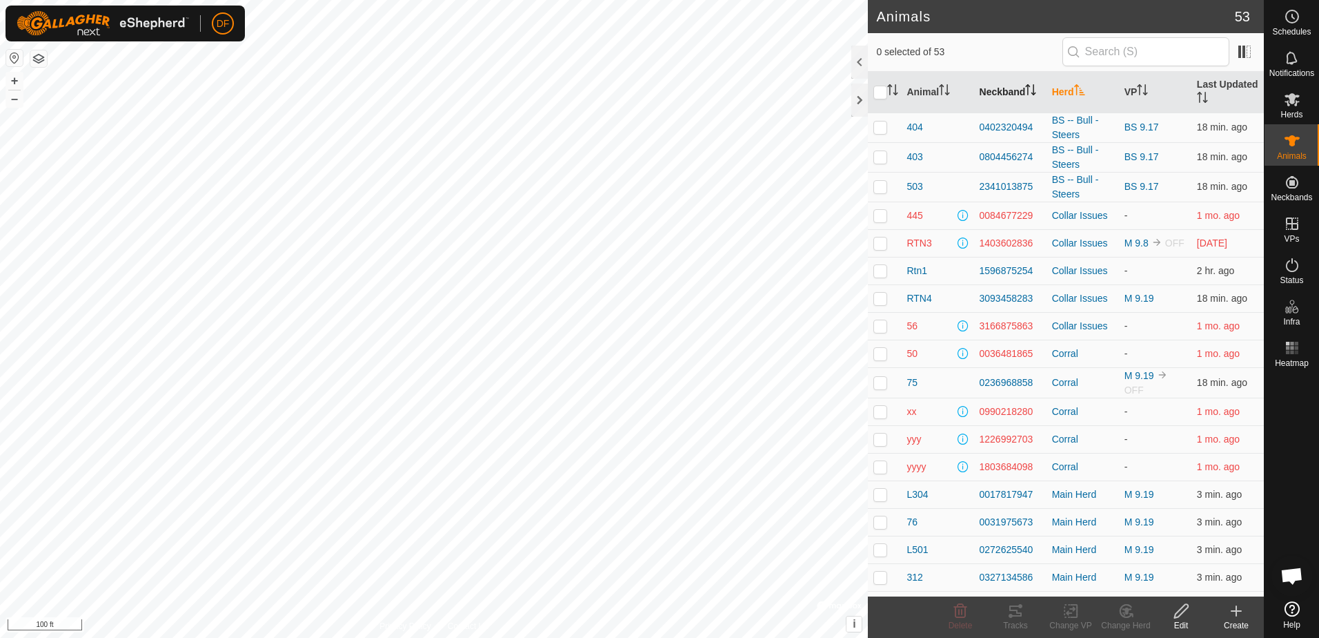
click at [995, 91] on th "Neckband" at bounding box center [1010, 92] width 72 height 41
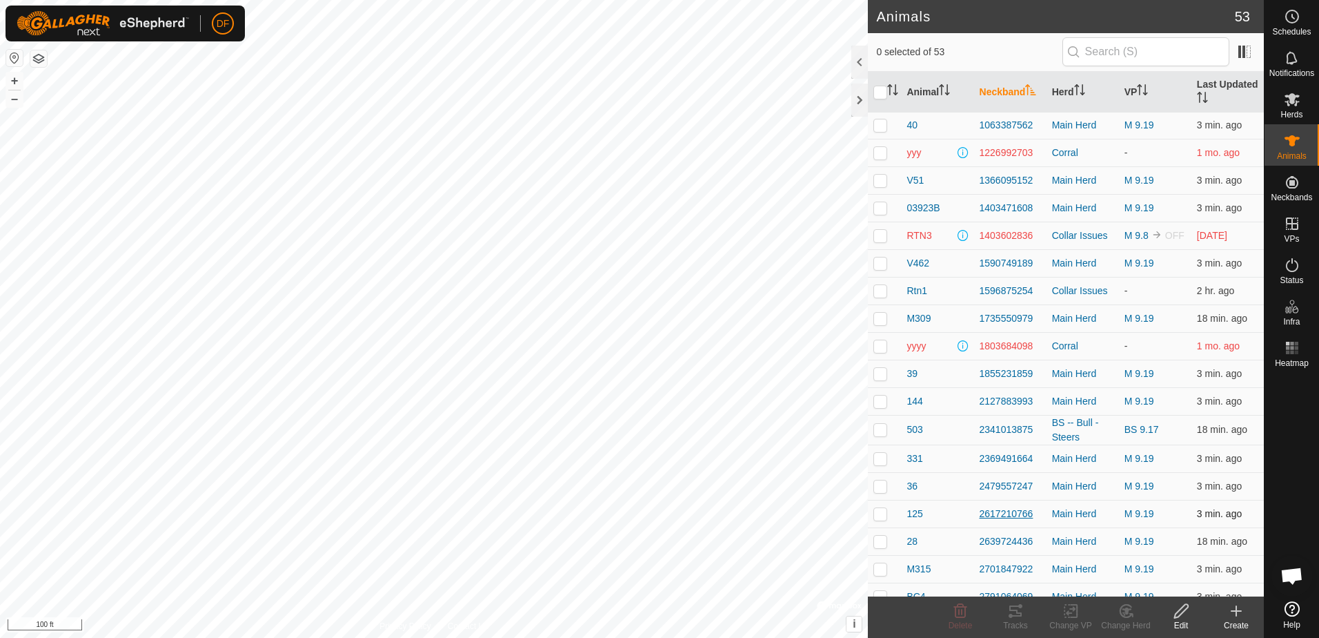
scroll to position [483, 0]
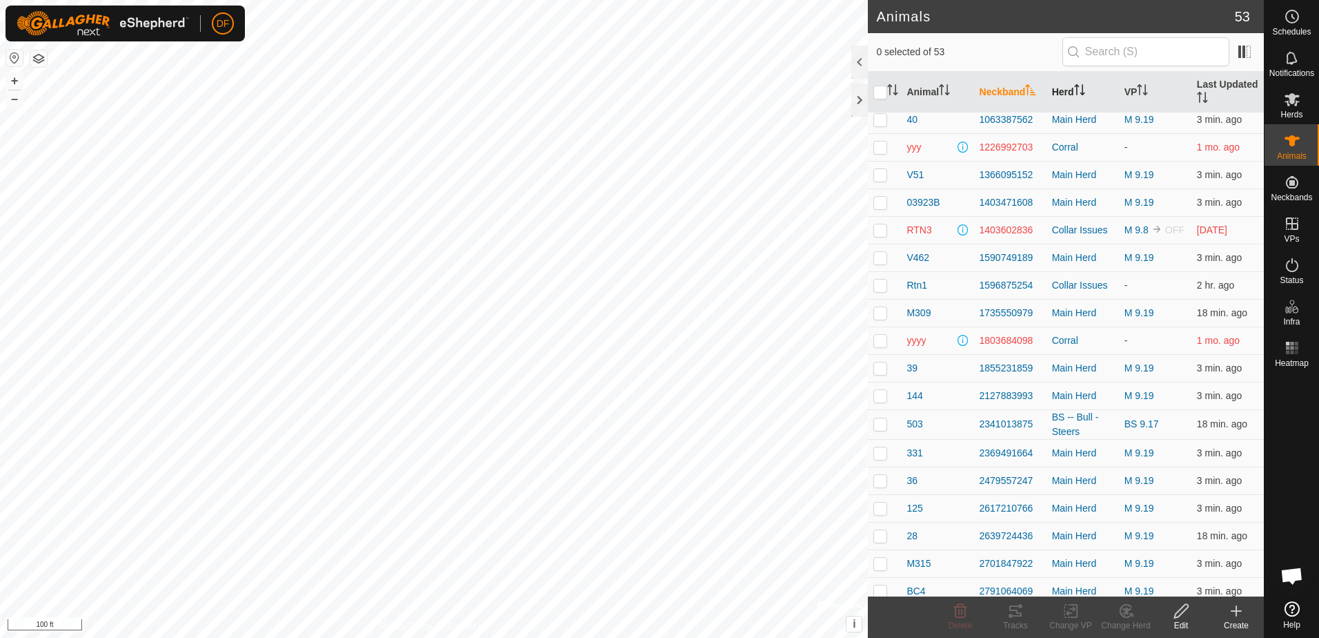
click at [1076, 88] on icon "Activate to sort" at bounding box center [1076, 89] width 1 height 11
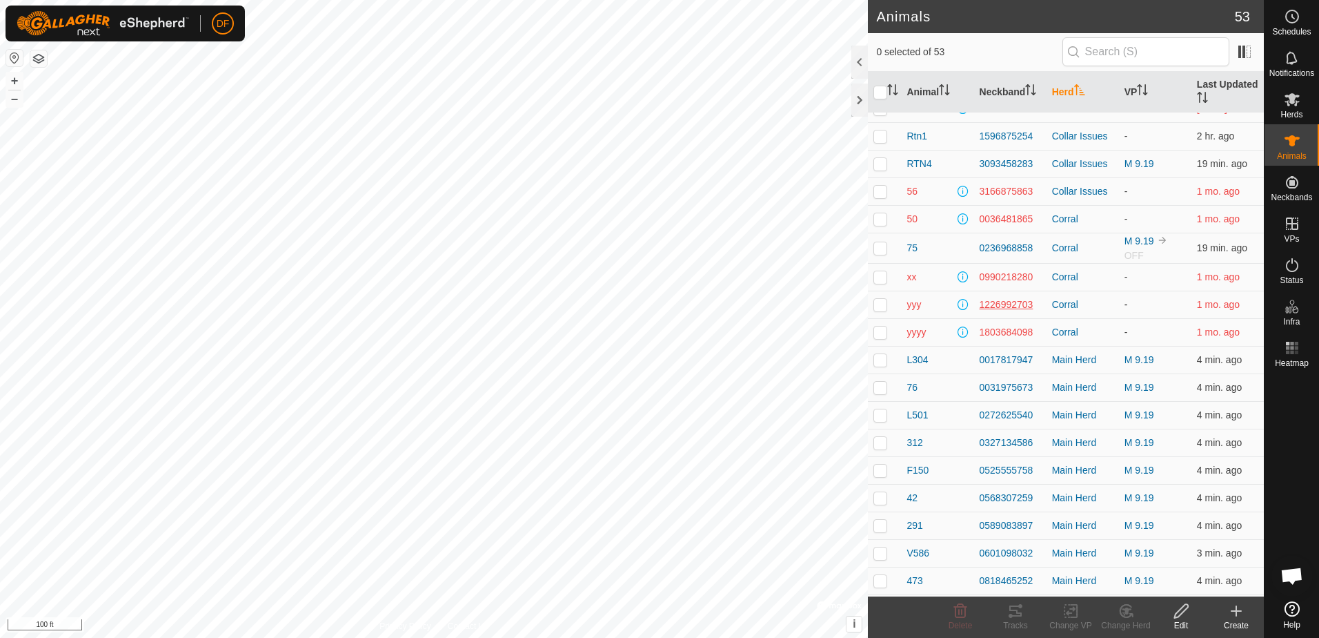
scroll to position [92, 0]
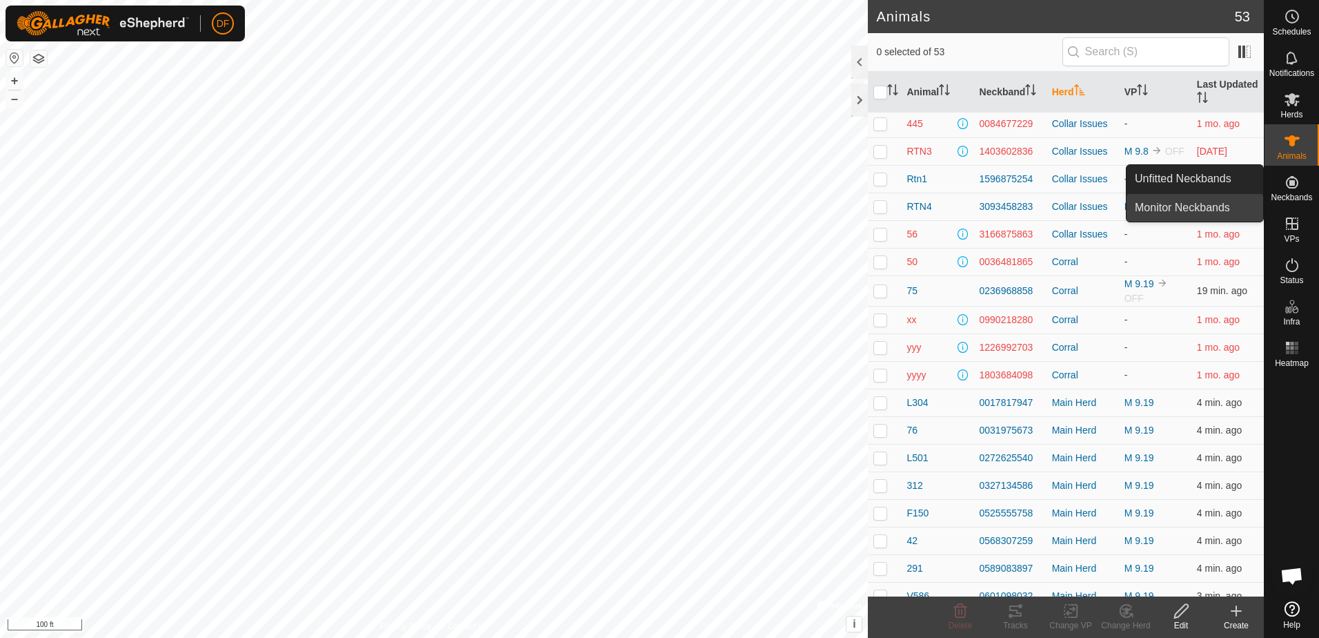
click at [1210, 208] on link "Monitor Neckbands" at bounding box center [1195, 208] width 137 height 28
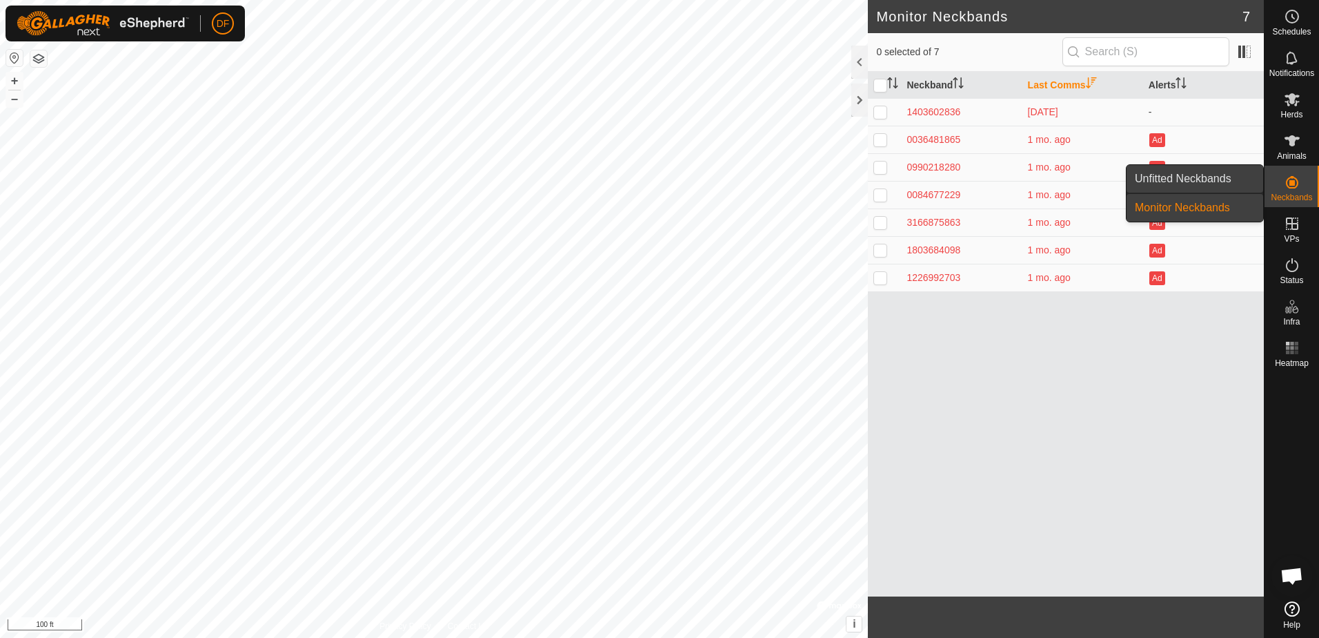
click at [1185, 175] on link "Unfitted Neckbands" at bounding box center [1195, 179] width 137 height 28
